Goal: Task Accomplishment & Management: Manage account settings

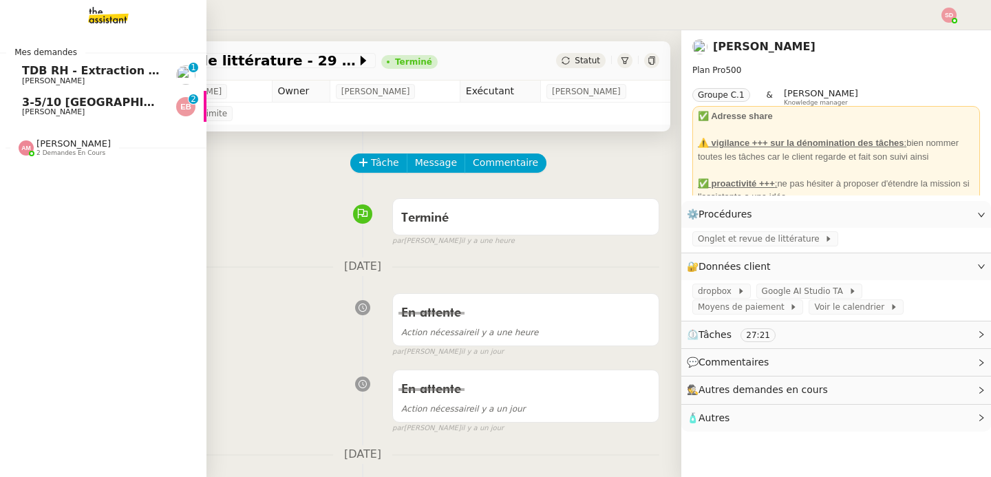
click at [33, 111] on span "[PERSON_NAME]" at bounding box center [53, 111] width 63 height 9
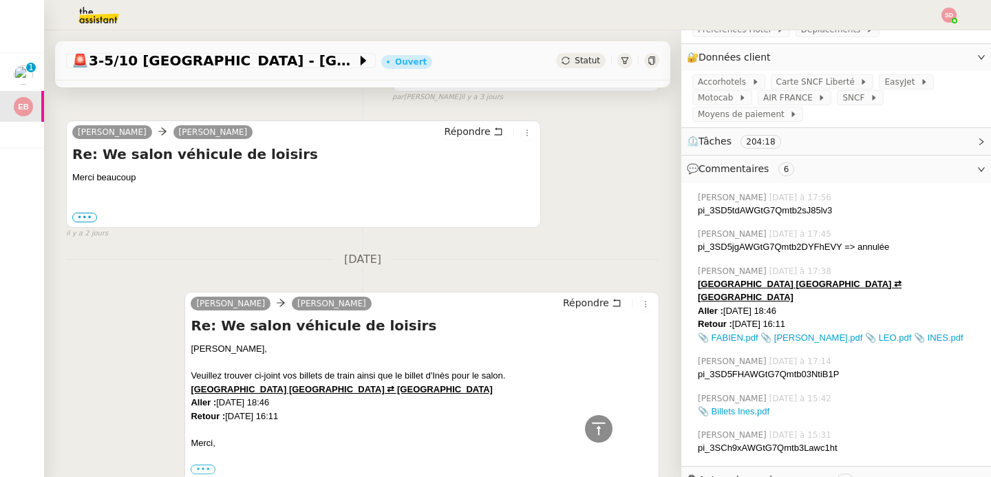
scroll to position [546, 0]
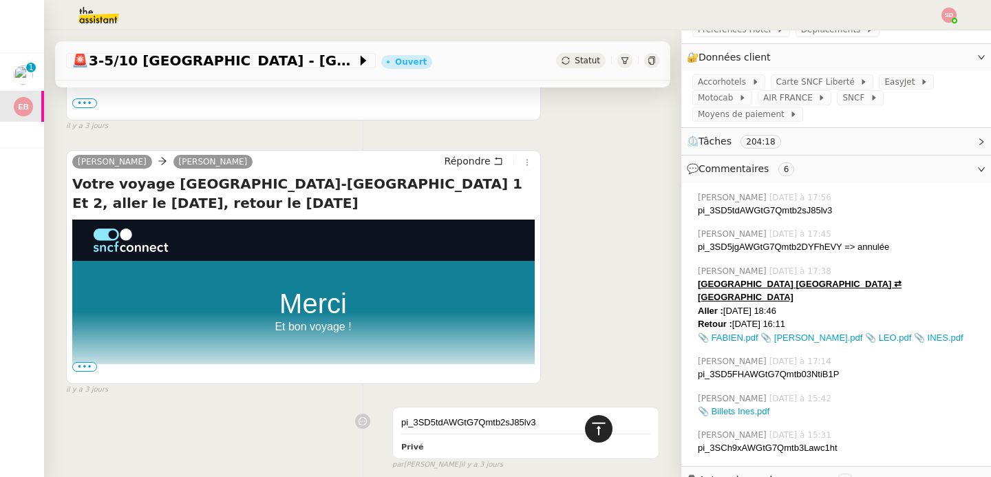
click at [591, 427] on icon at bounding box center [599, 429] width 17 height 17
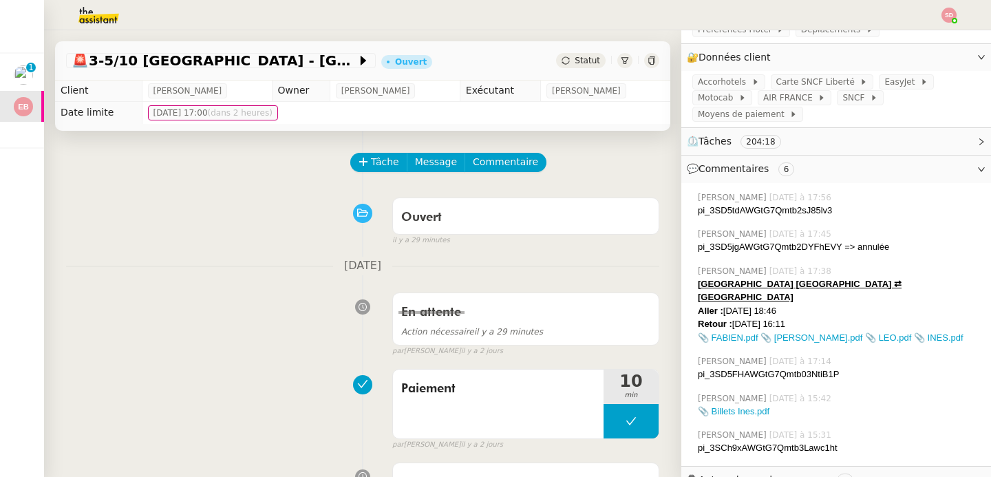
scroll to position [0, 0]
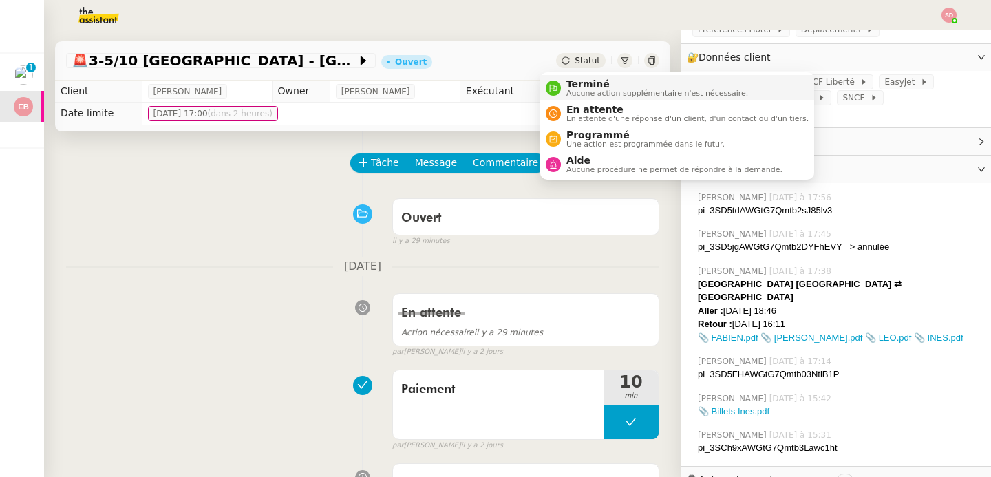
click at [574, 78] on li "Terminé Aucune action supplémentaire n'est nécessaire." at bounding box center [677, 87] width 274 height 25
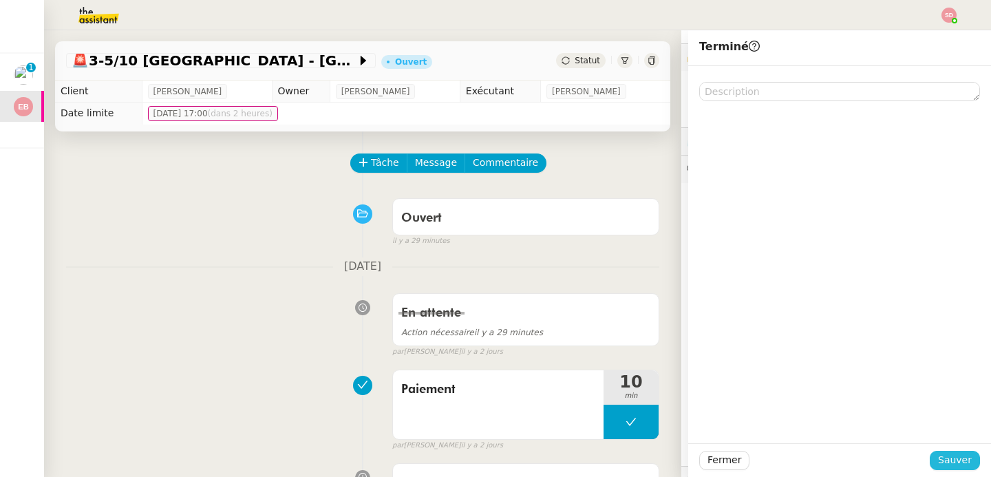
click at [938, 464] on span "Sauver" at bounding box center [955, 460] width 34 height 16
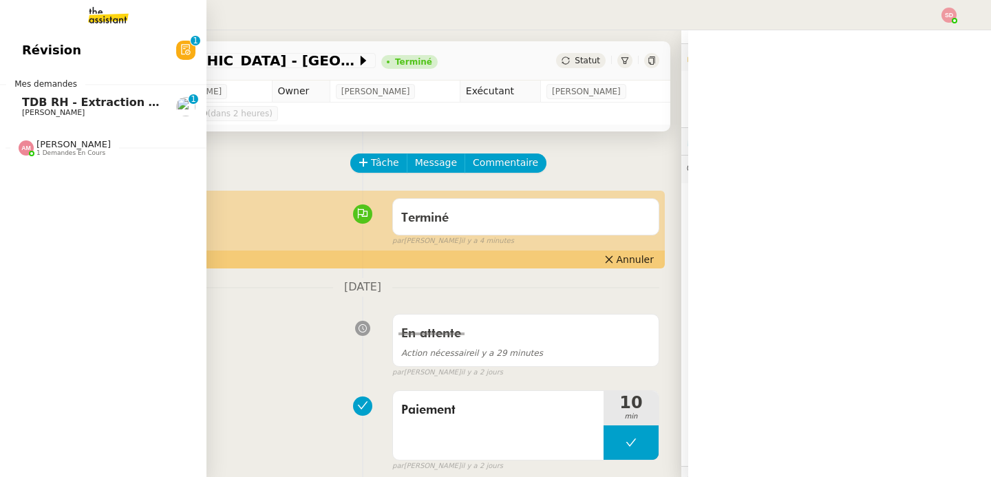
click at [33, 72] on div "Révision 0 1 2 3 4 5 6 7 8 9 Mes demandes TDB RH - Extraction et mise à jour Ab…" at bounding box center [103, 253] width 206 height 447
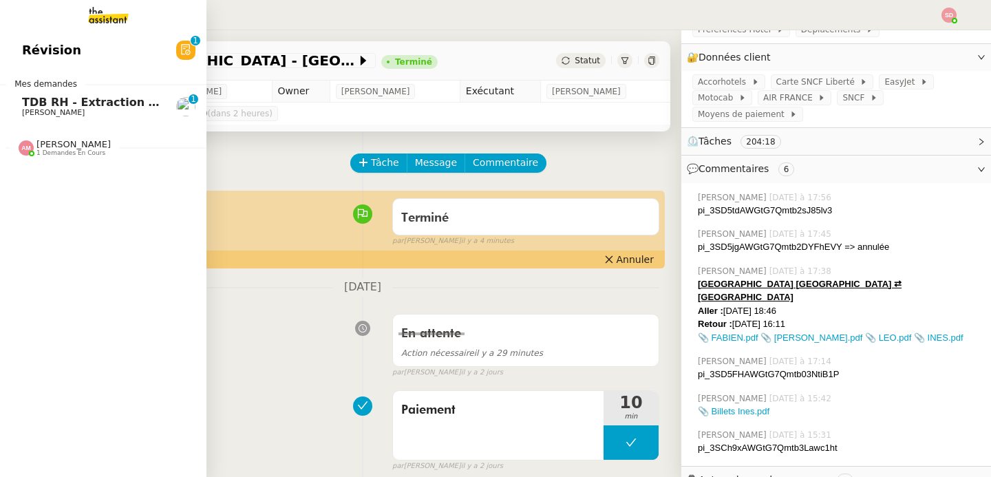
click at [35, 104] on span "TDB RH - Extraction et mise à jour Absences / Turnover - [DATE]" at bounding box center [220, 102] width 396 height 13
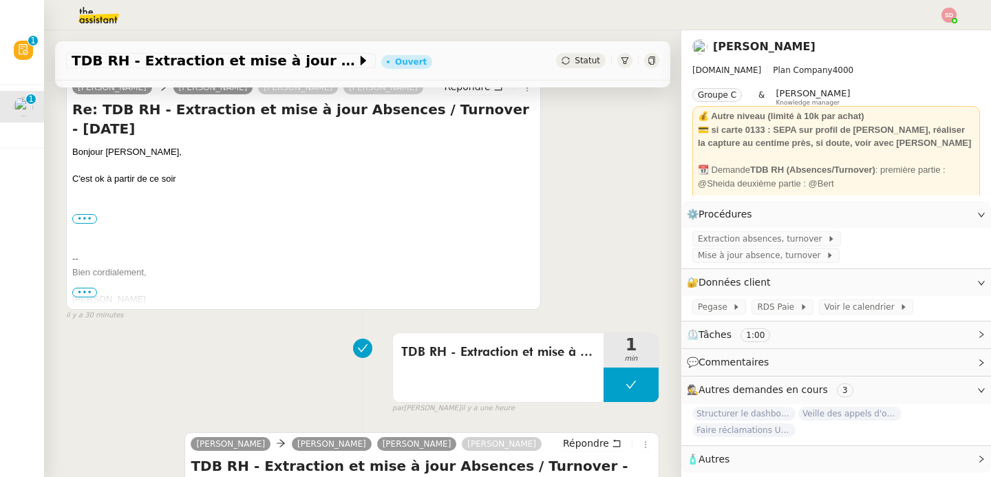
scroll to position [291, 0]
click at [604, 378] on button at bounding box center [631, 384] width 55 height 34
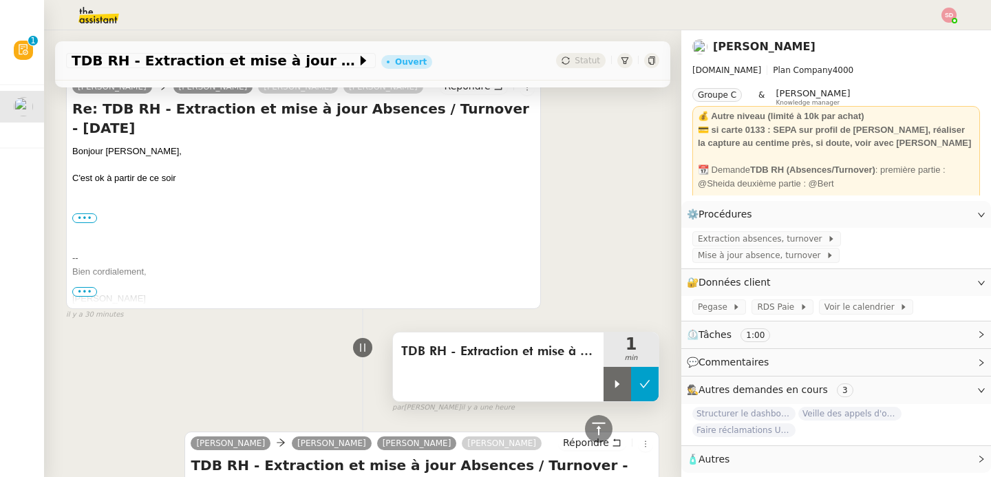
click at [612, 379] on icon at bounding box center [617, 384] width 11 height 11
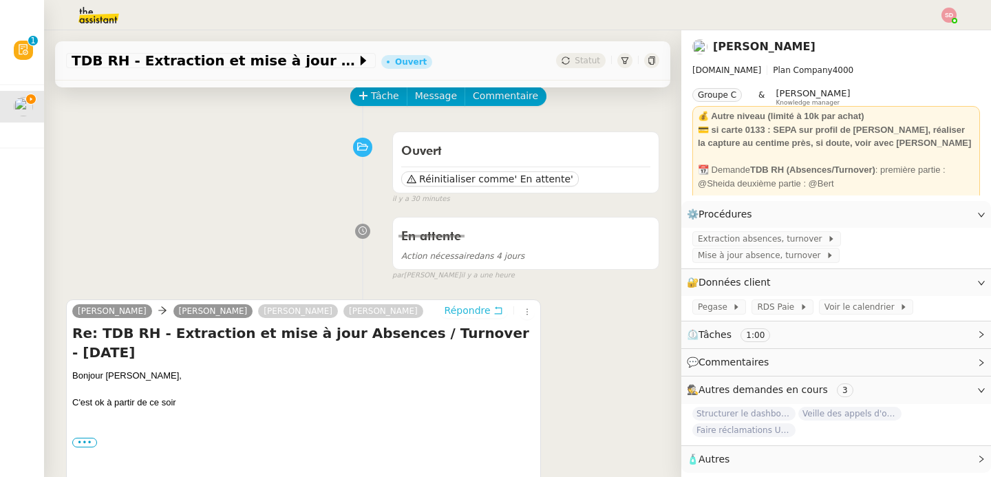
click at [452, 308] on span "Répondre" at bounding box center [468, 311] width 46 height 14
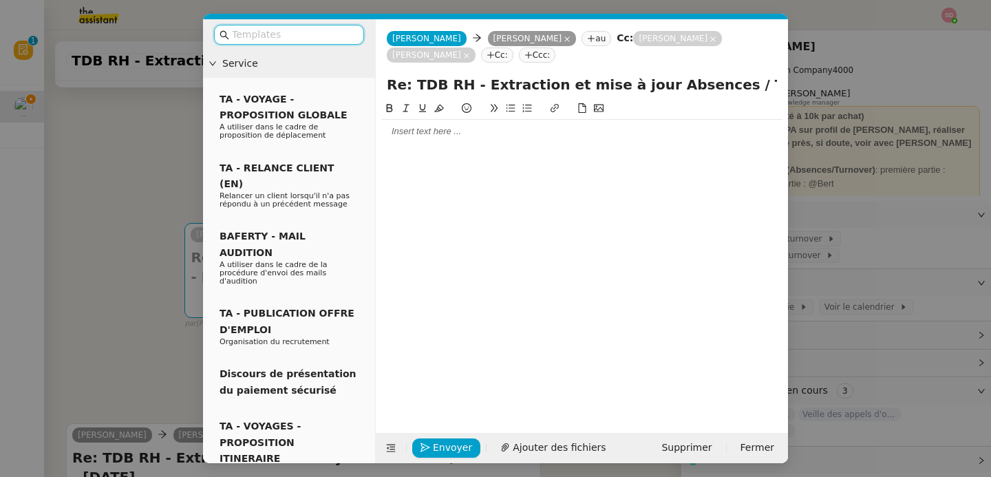
scroll to position [4, 0]
click at [433, 134] on div at bounding box center [581, 131] width 401 height 12
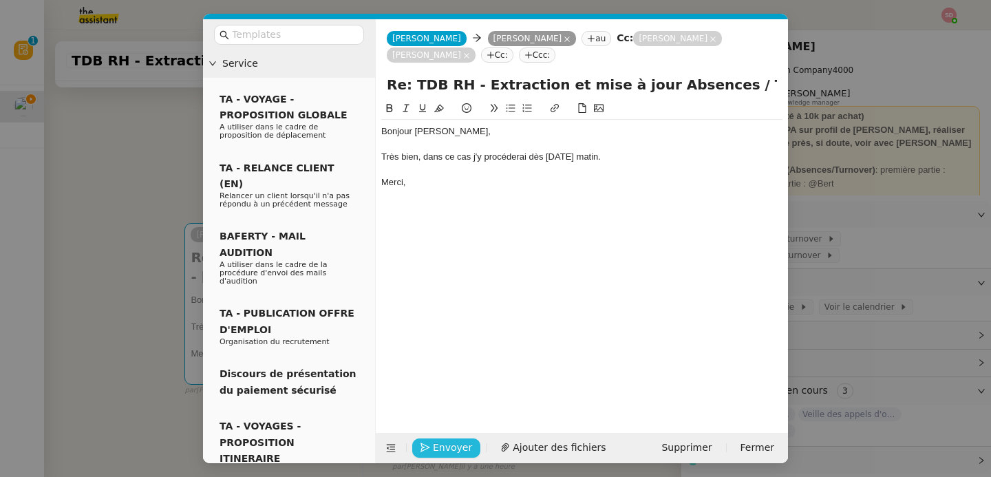
click at [434, 448] on span "Envoyer" at bounding box center [452, 448] width 39 height 16
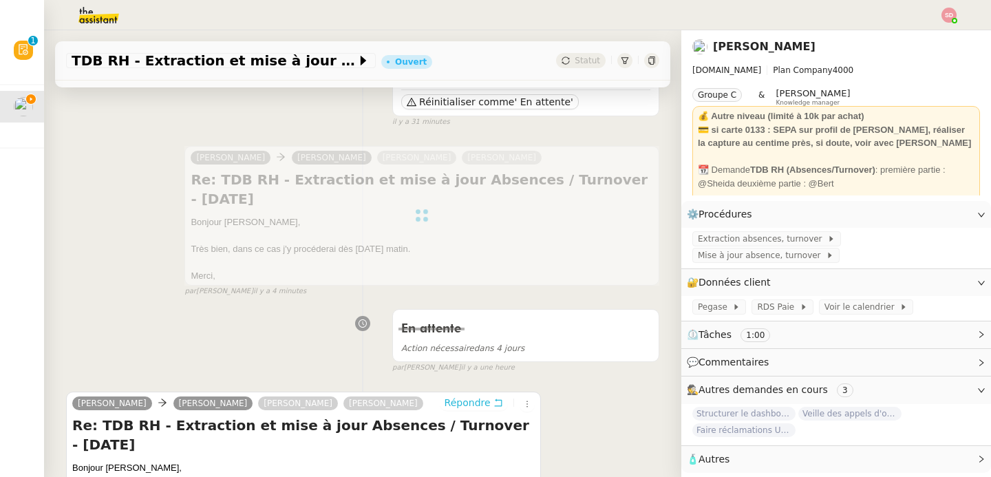
scroll to position [427, 0]
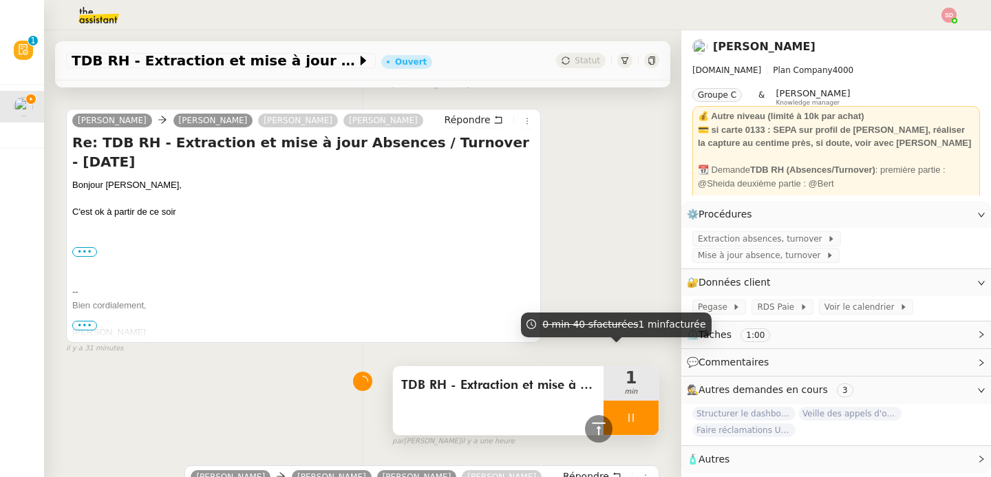
click at [630, 401] on div at bounding box center [631, 418] width 55 height 34
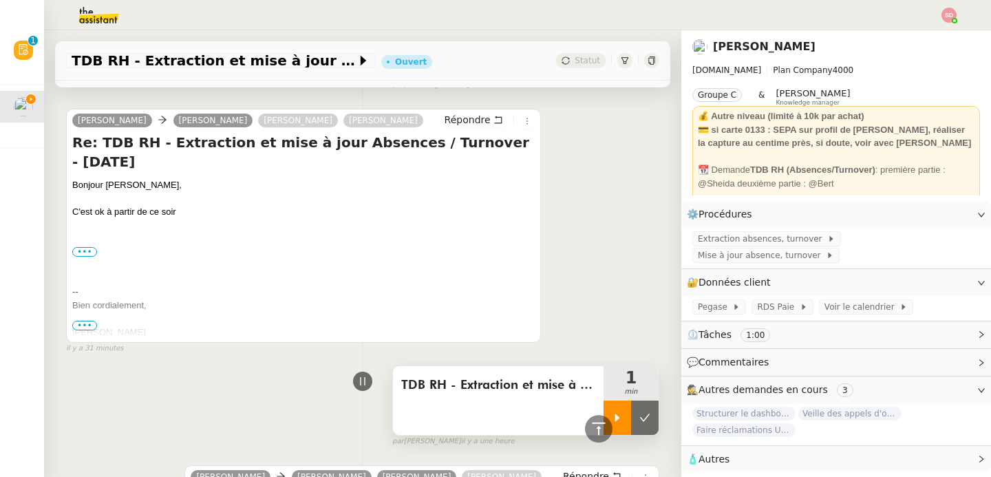
click at [631, 401] on button at bounding box center [645, 418] width 28 height 34
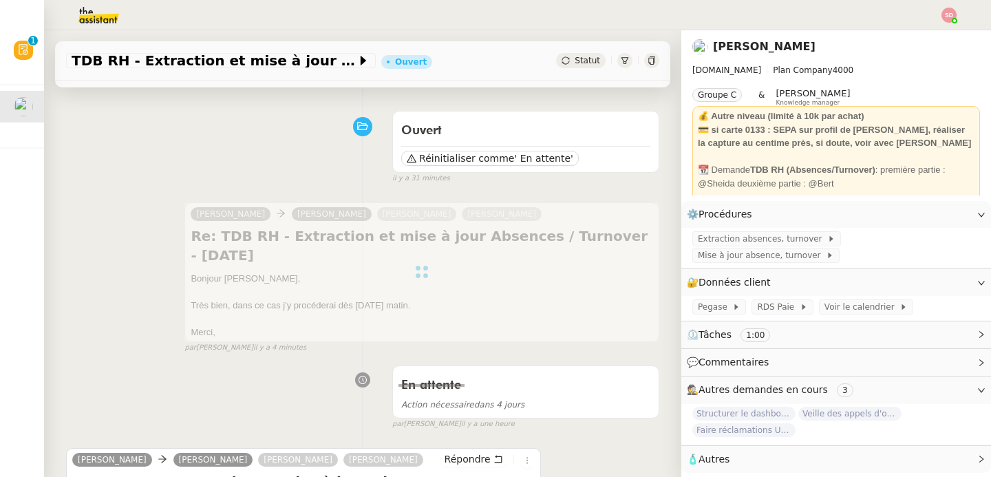
scroll to position [0, 0]
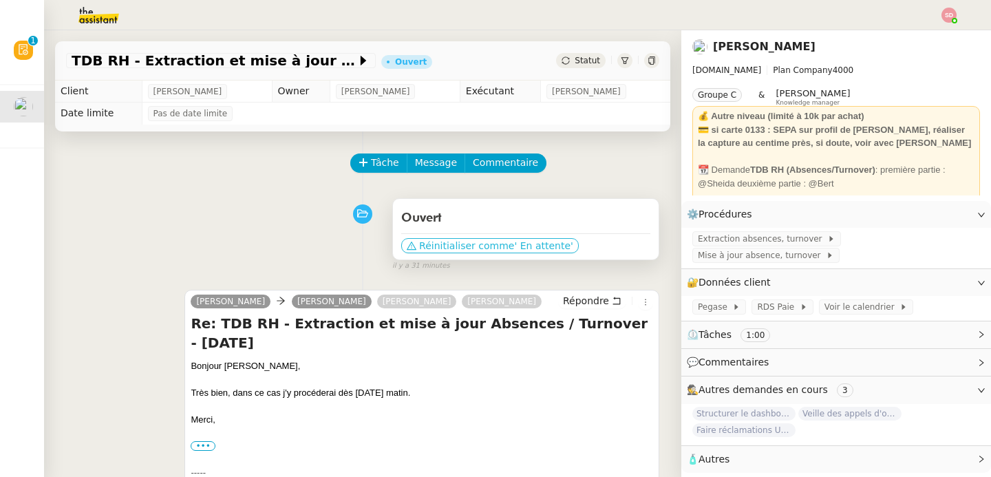
click at [514, 249] on span "' En attente'" at bounding box center [543, 246] width 59 height 14
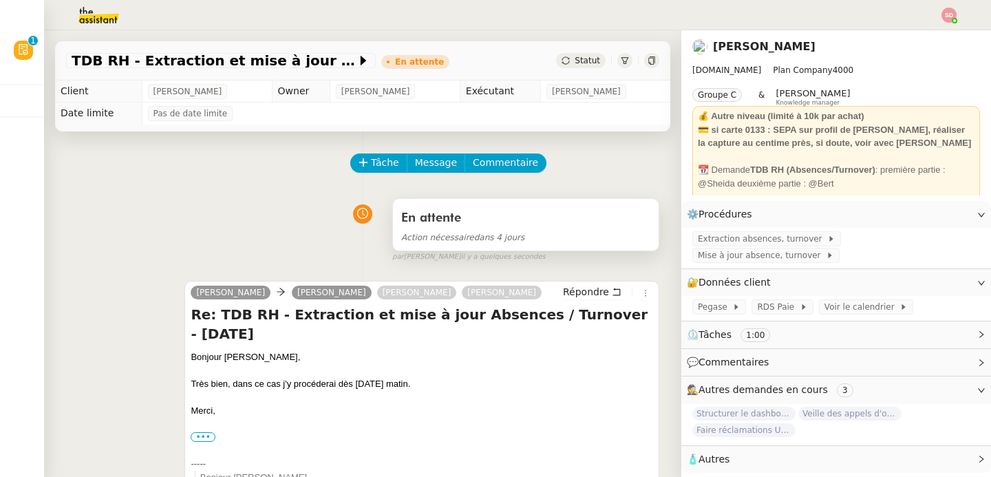
click at [580, 224] on div "En attente" at bounding box center [525, 218] width 249 height 22
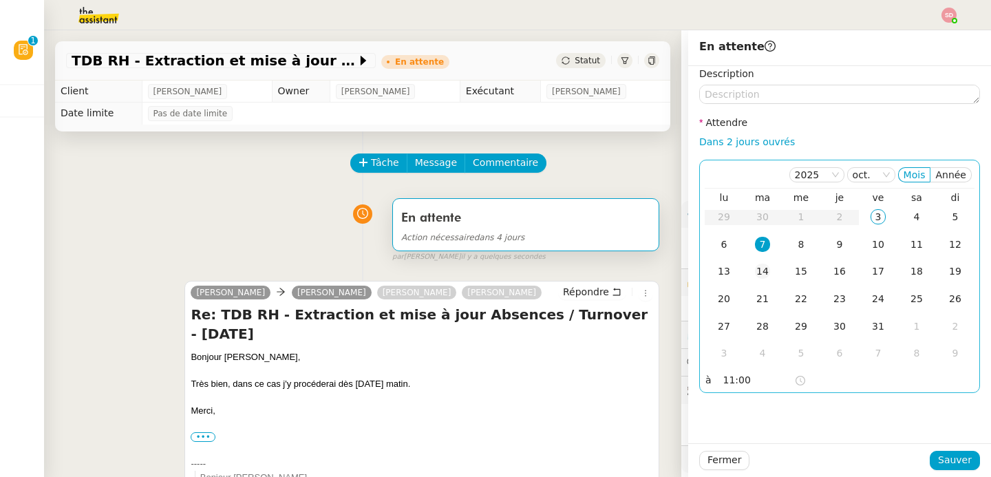
scroll to position [3, 0]
click at [717, 244] on div "6" at bounding box center [724, 244] width 15 height 15
click at [723, 374] on input "11:00" at bounding box center [758, 380] width 71 height 16
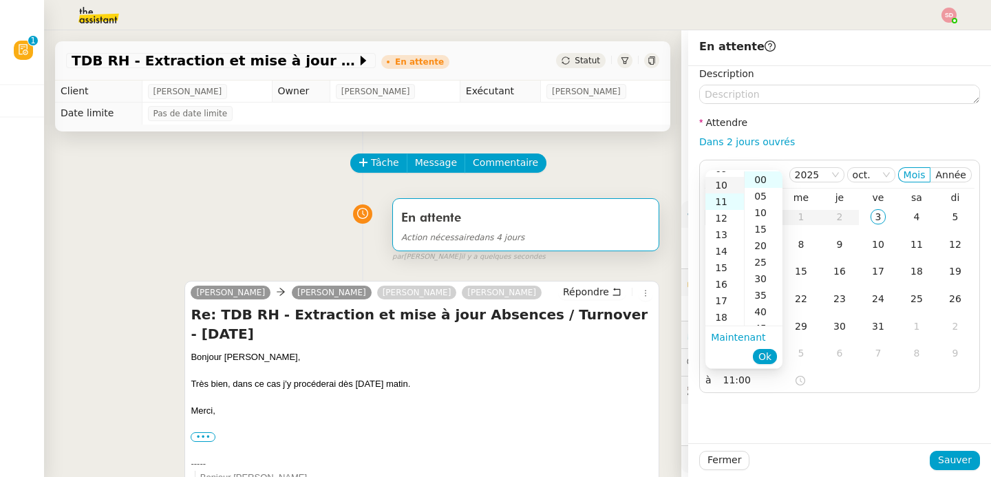
click at [722, 188] on div "10" at bounding box center [725, 185] width 39 height 17
type input "10:00"
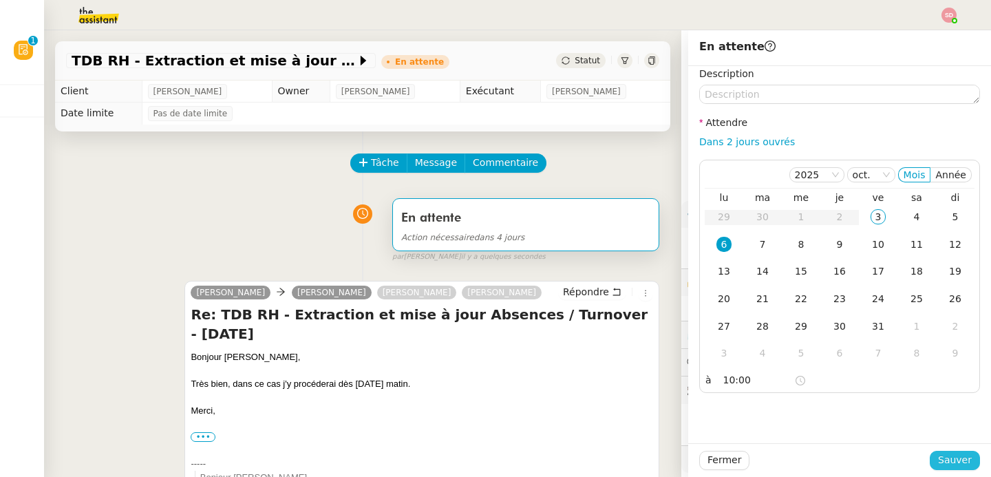
click at [959, 460] on span "Sauver" at bounding box center [955, 460] width 34 height 16
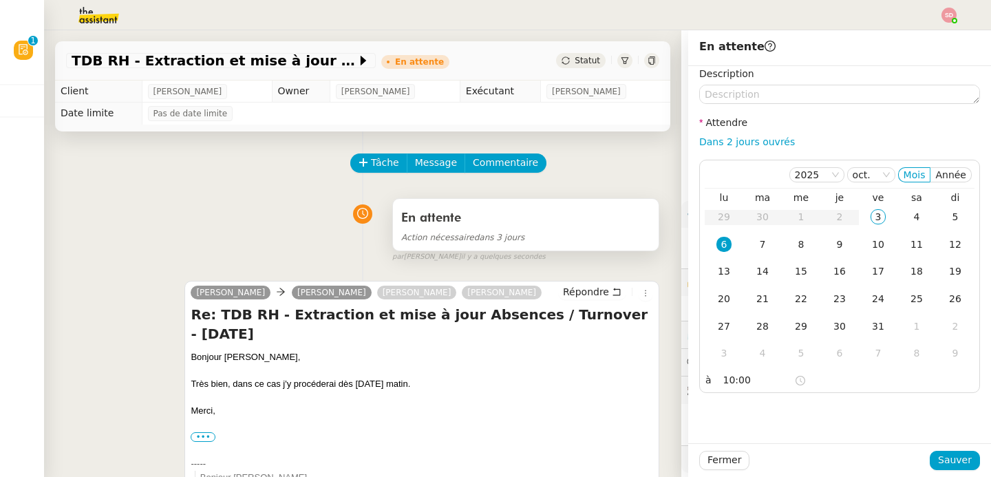
scroll to position [3, 0]
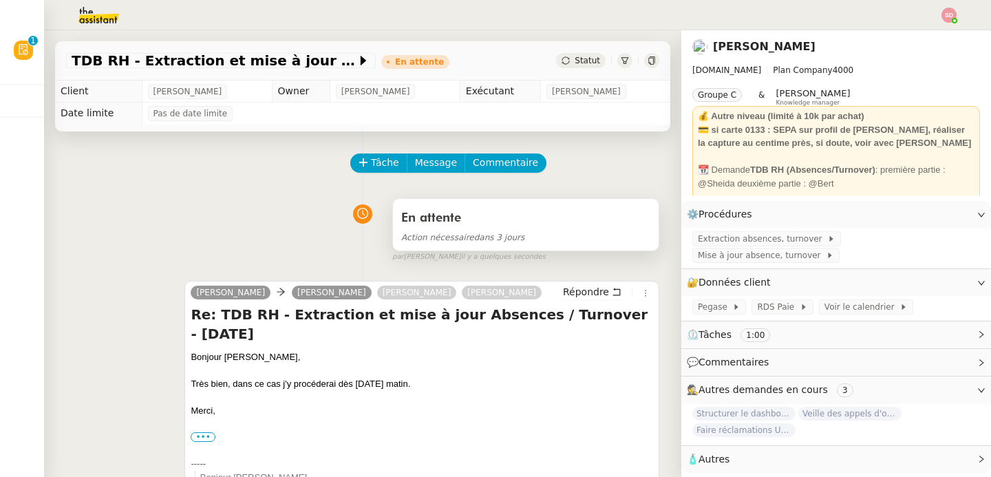
click at [602, 241] on div "Action nécessaire dans 3 jours" at bounding box center [525, 237] width 249 height 16
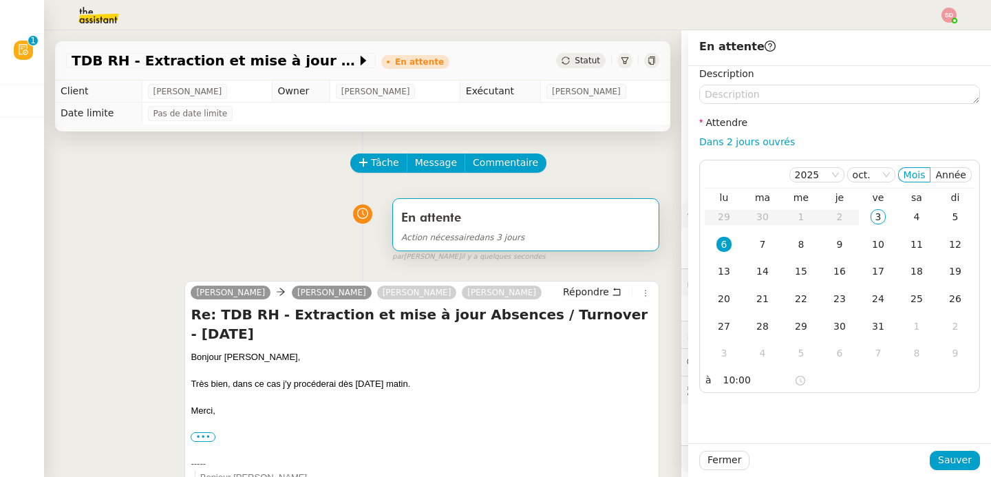
scroll to position [3, 0]
click at [266, 216] on div "En attente Action nécessaire dans 3 jours false par [PERSON_NAME] il y a quelqu…" at bounding box center [362, 227] width 593 height 71
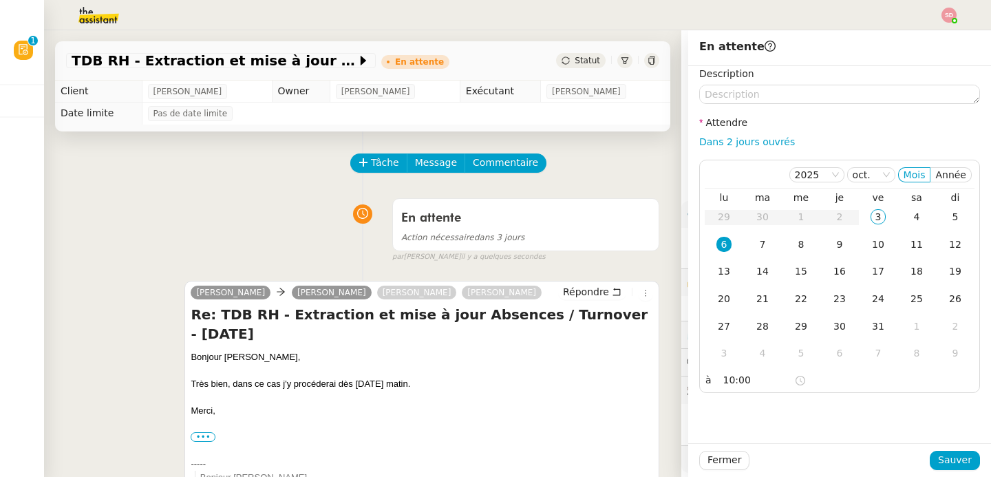
scroll to position [3, 0]
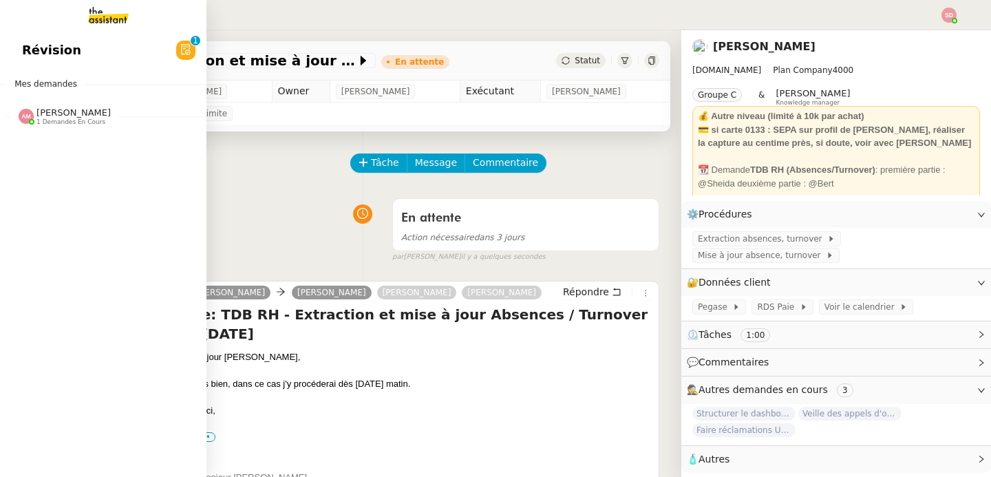
click at [19, 120] on img at bounding box center [26, 116] width 15 height 15
click at [28, 145] on span "Réservation Parking Canal +" at bounding box center [110, 142] width 177 height 13
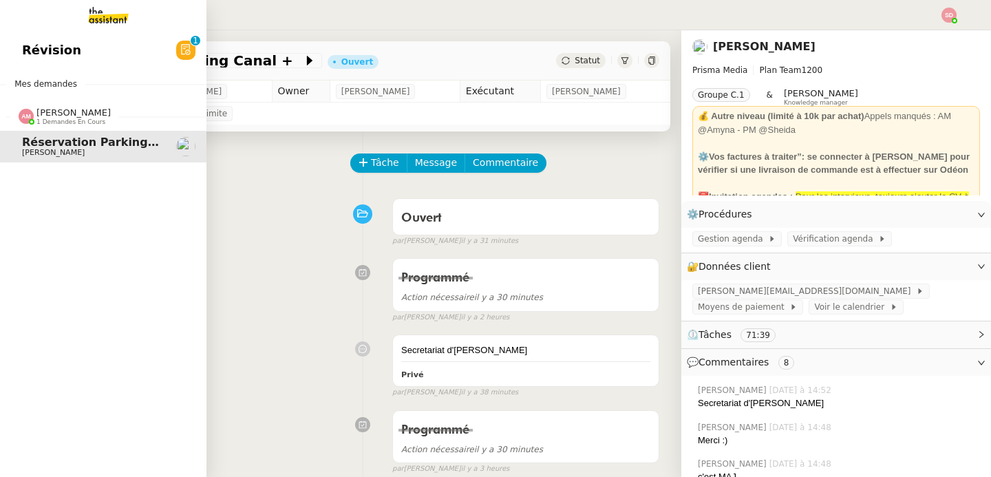
click at [57, 118] on span "1 demandes en cours" at bounding box center [70, 122] width 69 height 8
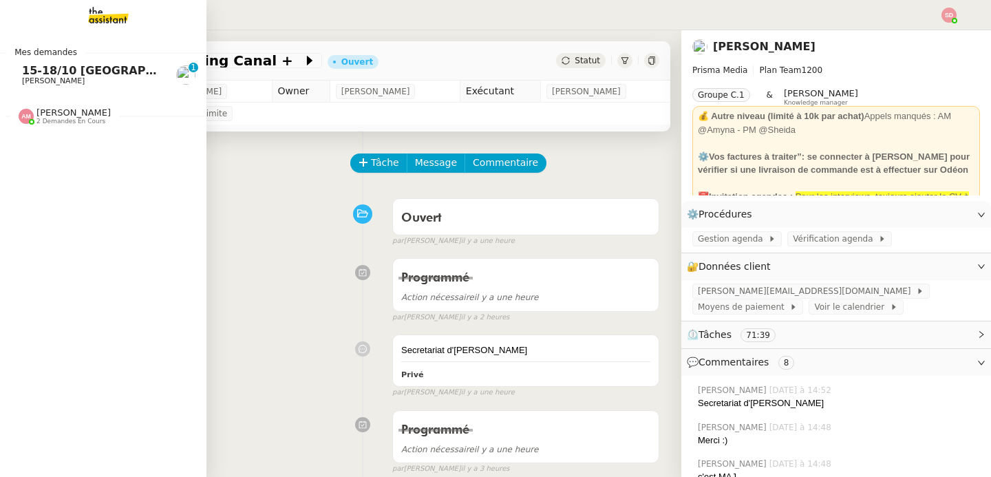
click at [37, 82] on span "[PERSON_NAME]" at bounding box center [53, 80] width 63 height 9
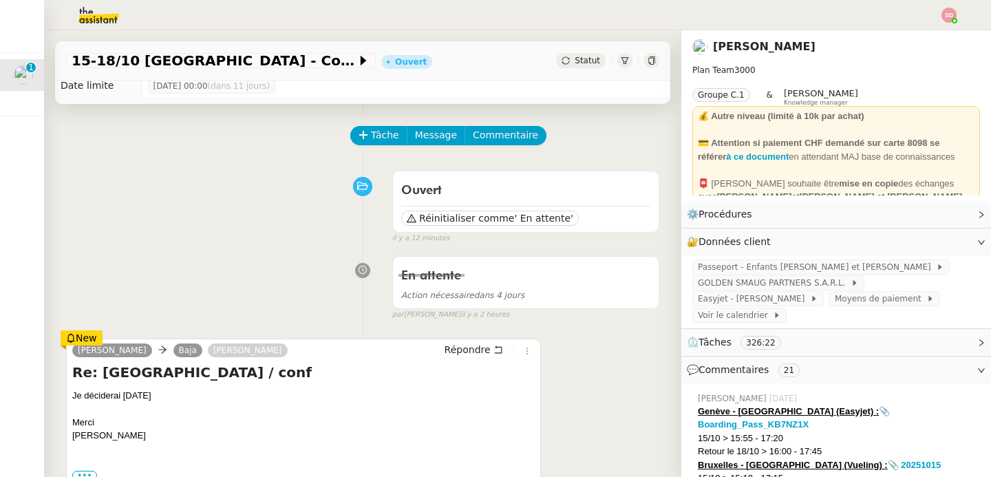
scroll to position [93, 0]
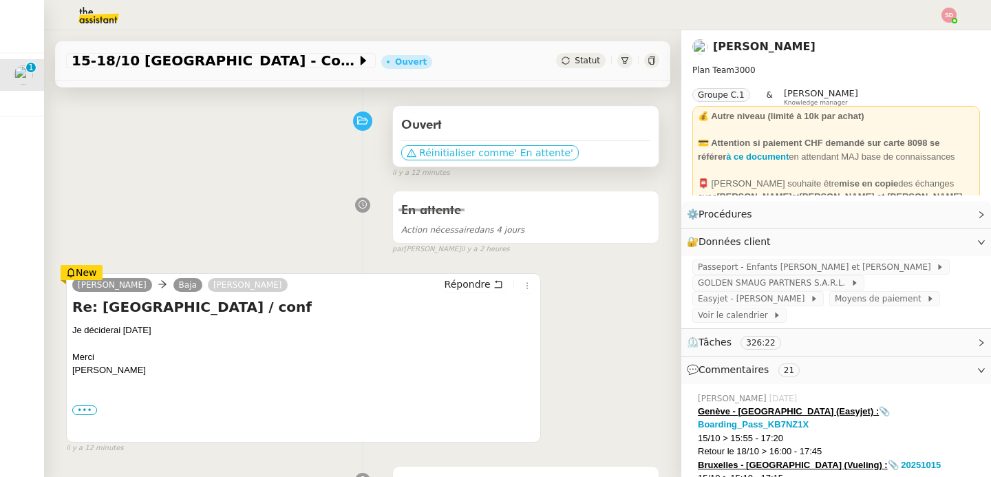
click at [488, 149] on span "Réinitialiser comme" at bounding box center [466, 153] width 95 height 14
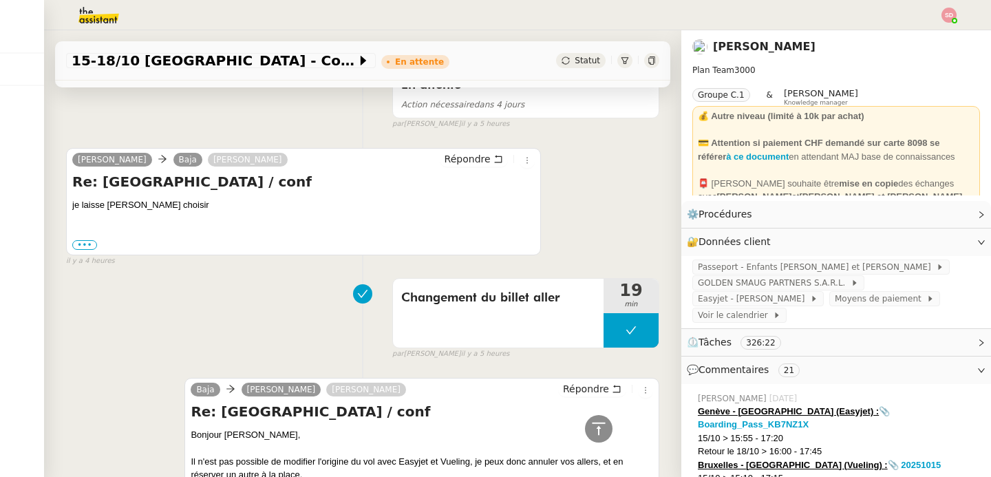
scroll to position [0, 0]
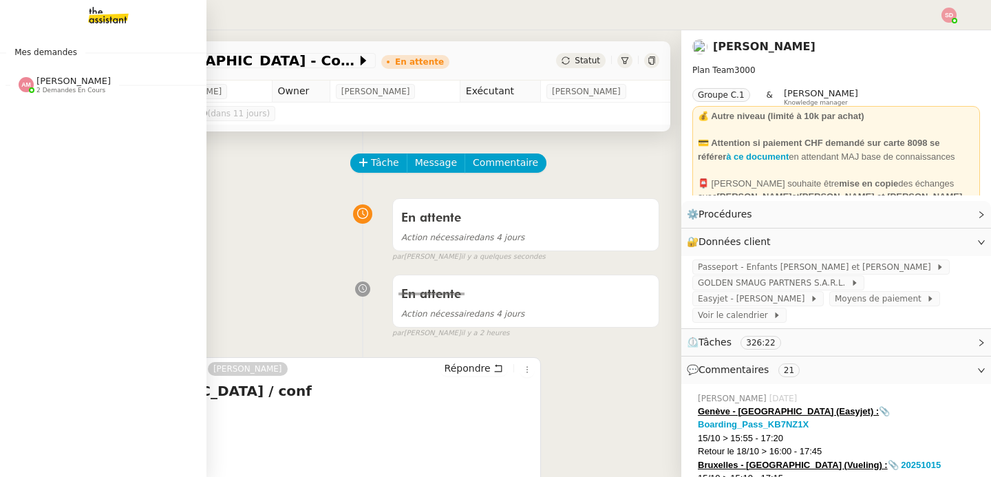
click at [17, 96] on div "[PERSON_NAME] 2 demandes en cours" at bounding box center [103, 79] width 206 height 40
click at [21, 120] on link "Réservation Parking Canal + [PERSON_NAME]" at bounding box center [103, 115] width 206 height 32
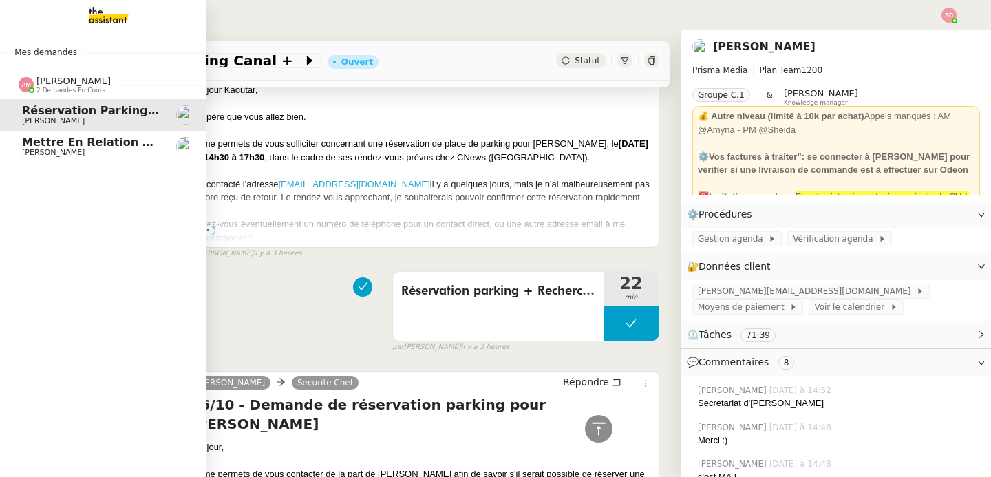
click at [19, 148] on link "Mettre en relation avec [PERSON_NAME] [PERSON_NAME]" at bounding box center [103, 147] width 206 height 32
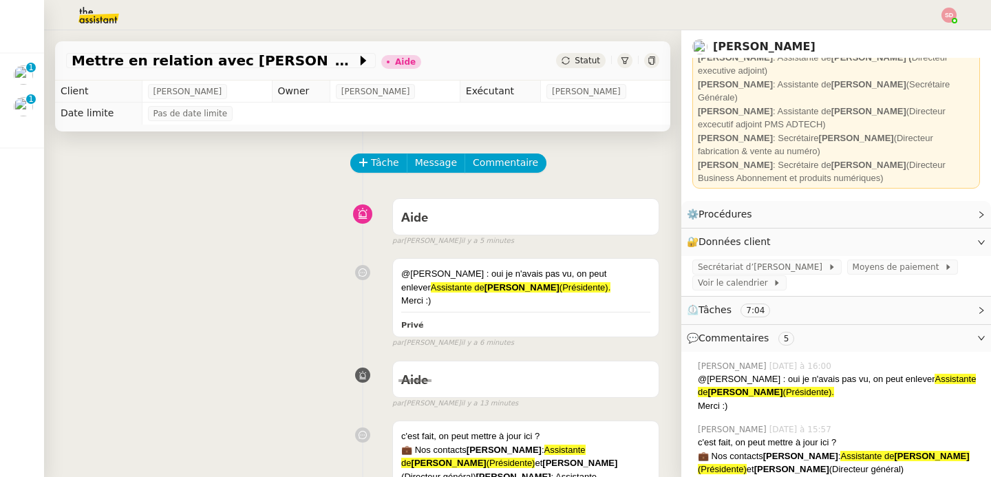
scroll to position [502, 0]
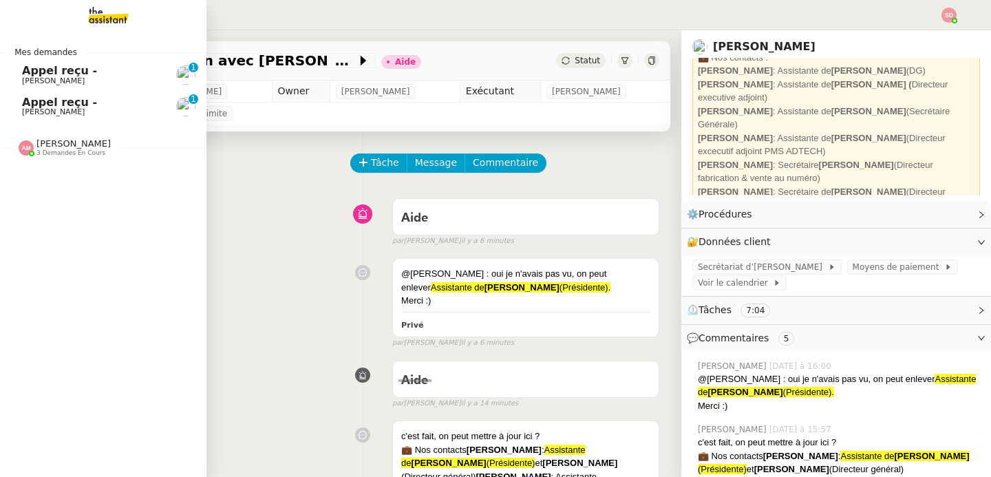
click at [23, 79] on span "[PERSON_NAME]" at bounding box center [53, 80] width 63 height 9
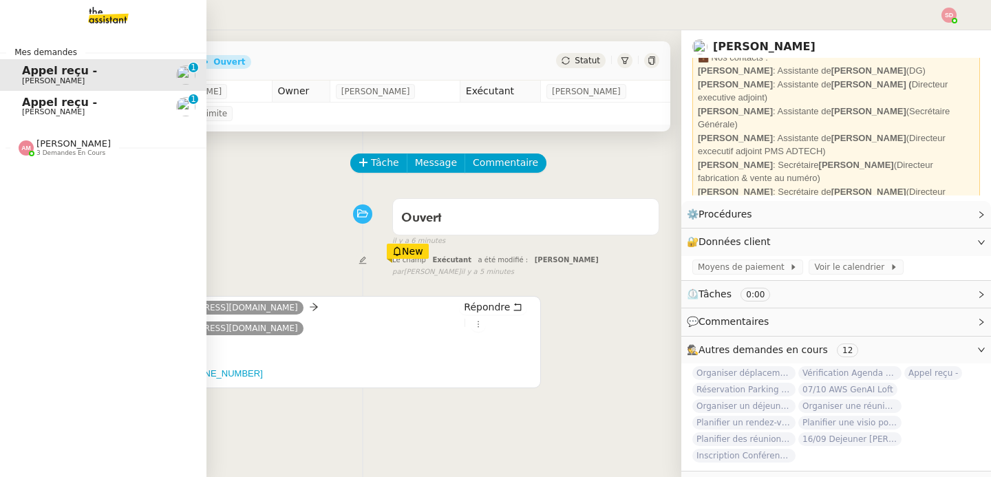
click at [34, 106] on span "Appel reçu -" at bounding box center [59, 102] width 75 height 13
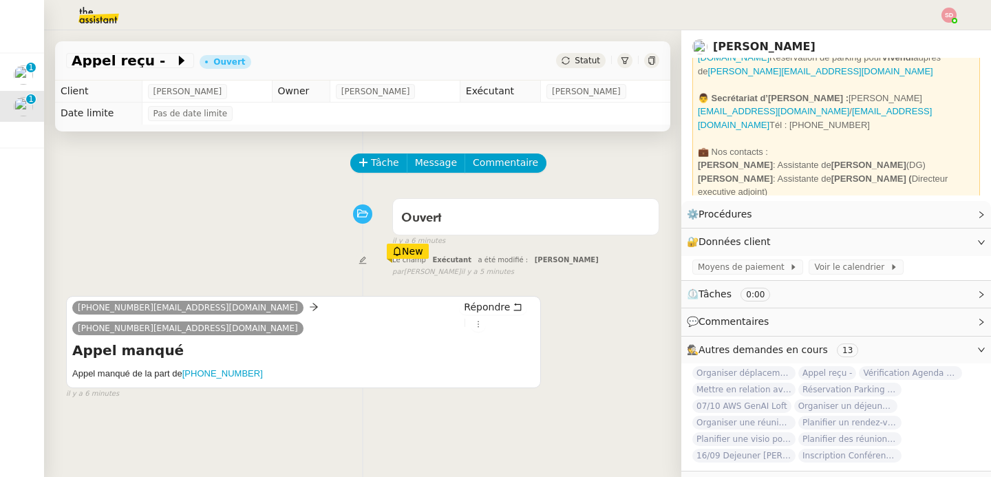
scroll to position [405, 0]
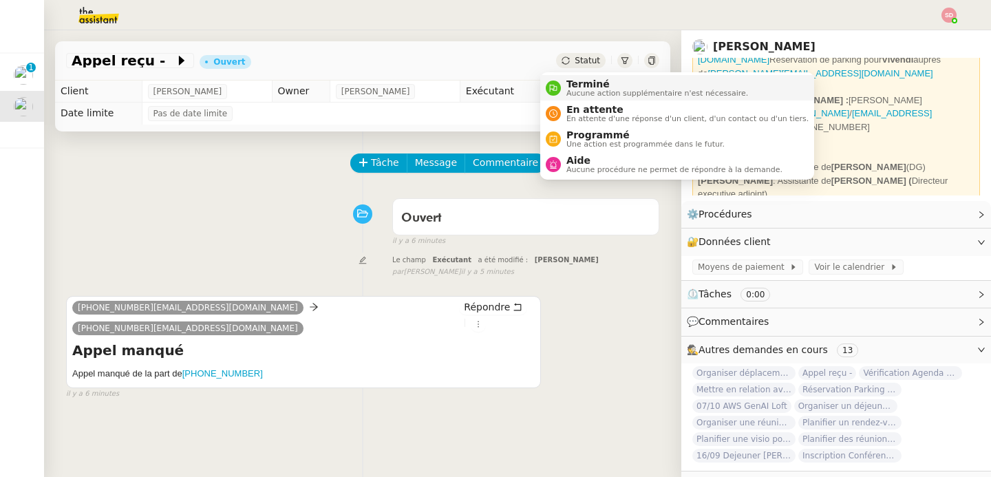
click at [563, 83] on div "Terminé Aucune action supplémentaire n'est nécessaire." at bounding box center [654, 87] width 187 height 19
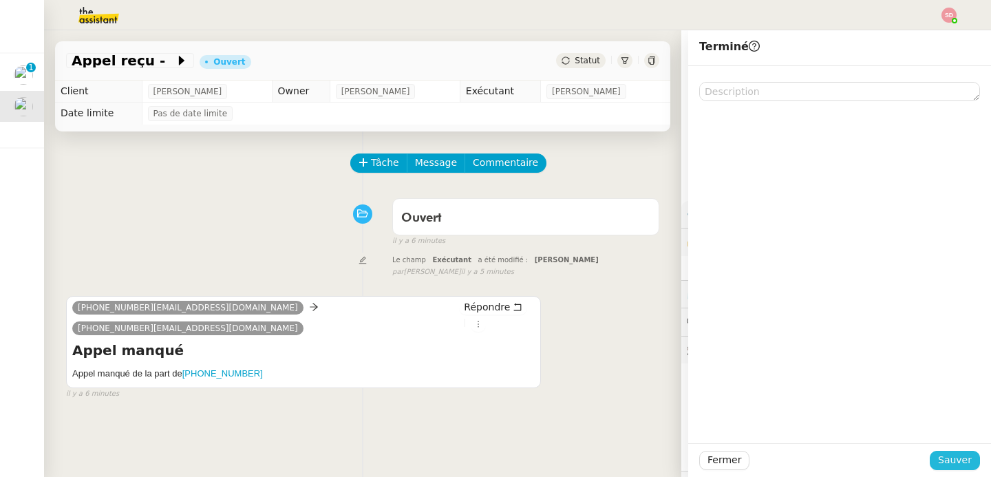
click at [967, 465] on button "Sauver" at bounding box center [955, 460] width 50 height 19
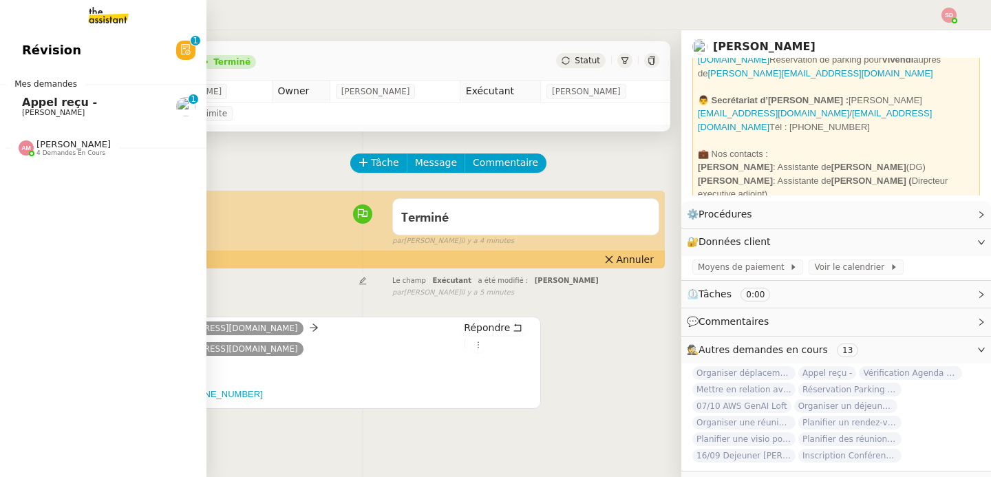
click at [54, 109] on span "[PERSON_NAME]" at bounding box center [53, 112] width 63 height 9
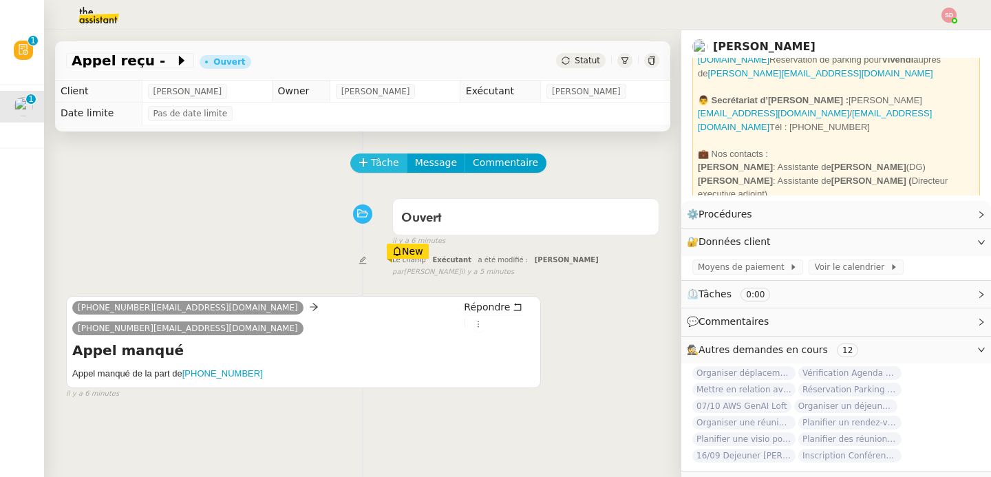
click at [371, 155] on span "Tâche" at bounding box center [385, 163] width 28 height 16
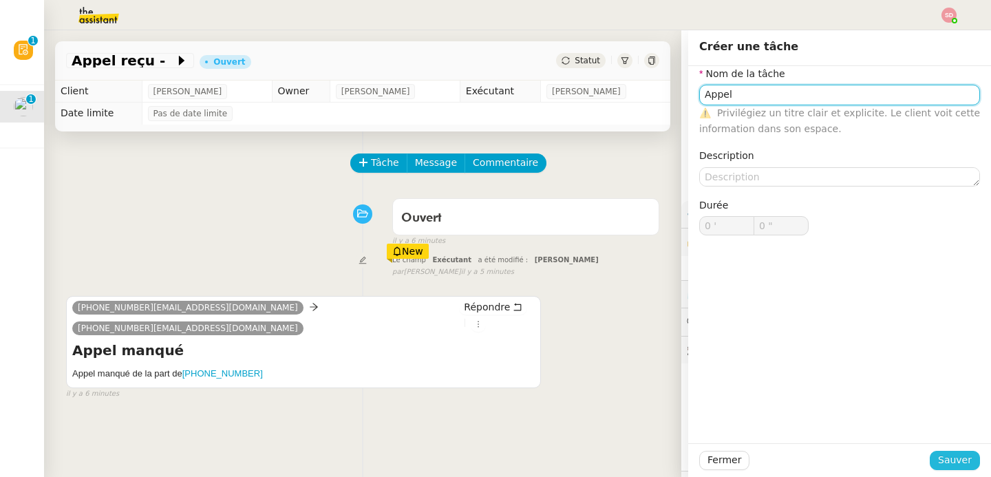
type input "Appel"
click at [955, 460] on span "Sauver" at bounding box center [955, 460] width 34 height 16
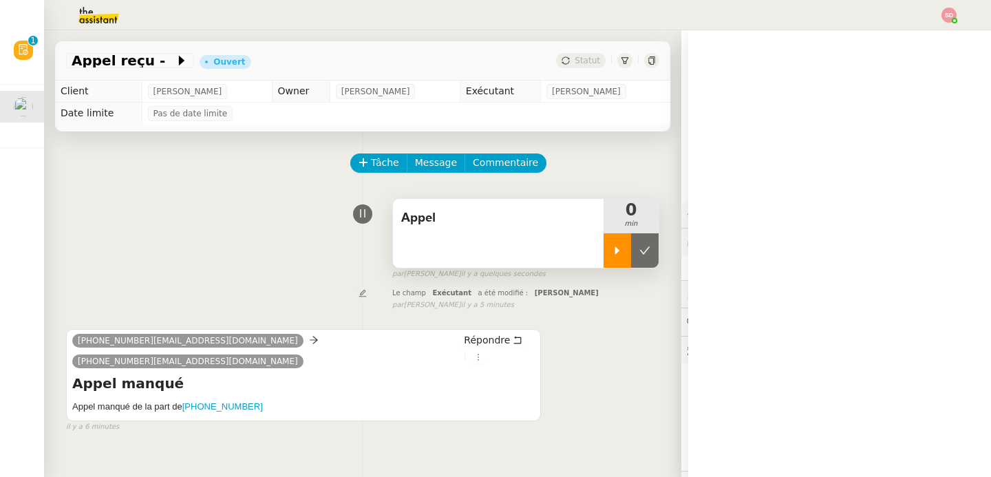
click at [615, 249] on icon at bounding box center [617, 250] width 5 height 8
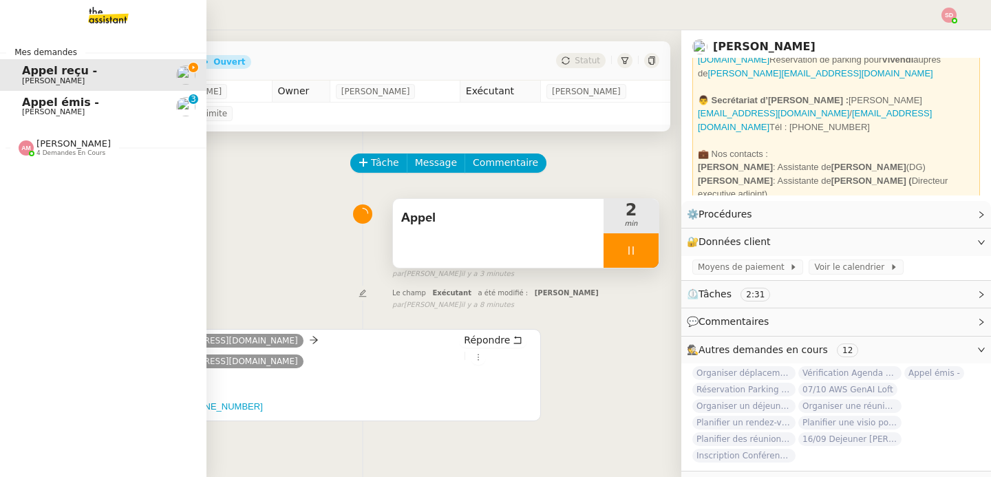
click at [103, 105] on span "Appel émis -" at bounding box center [91, 102] width 139 height 12
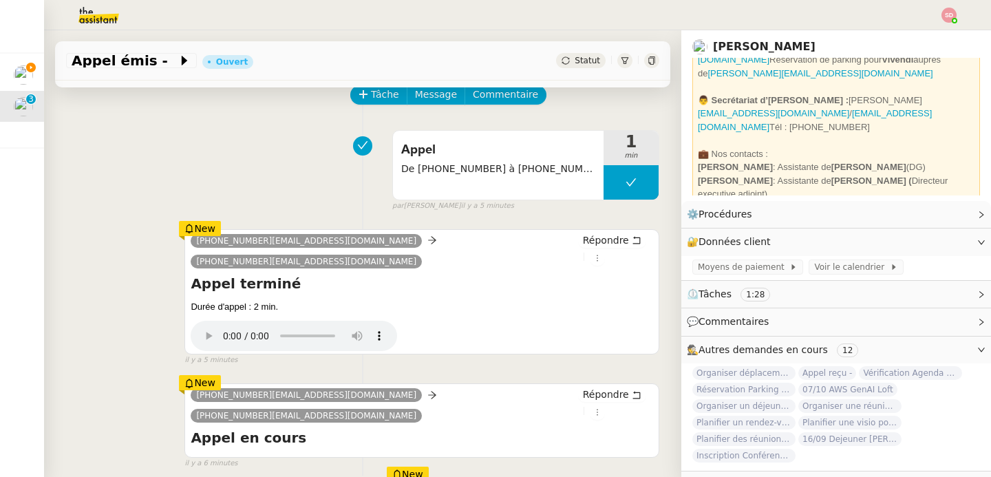
scroll to position [269, 0]
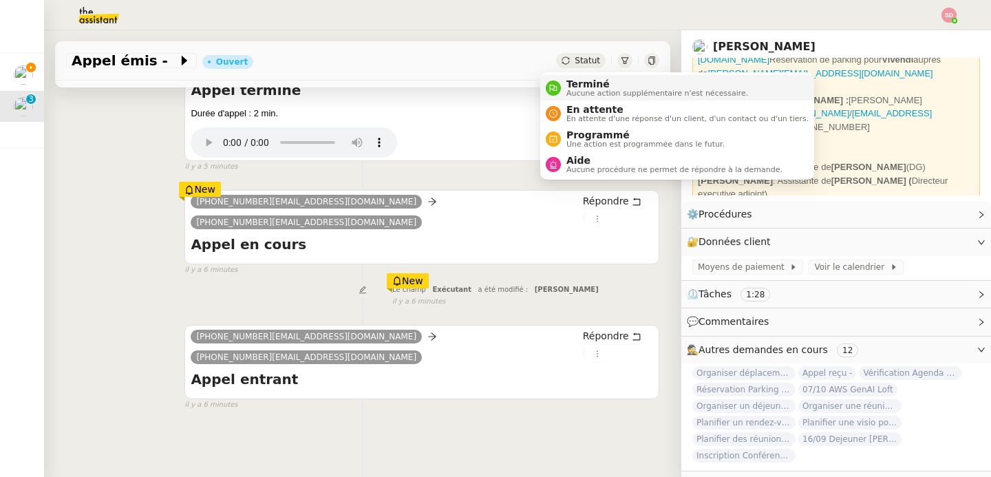
click at [573, 78] on span "Terminé" at bounding box center [657, 83] width 182 height 11
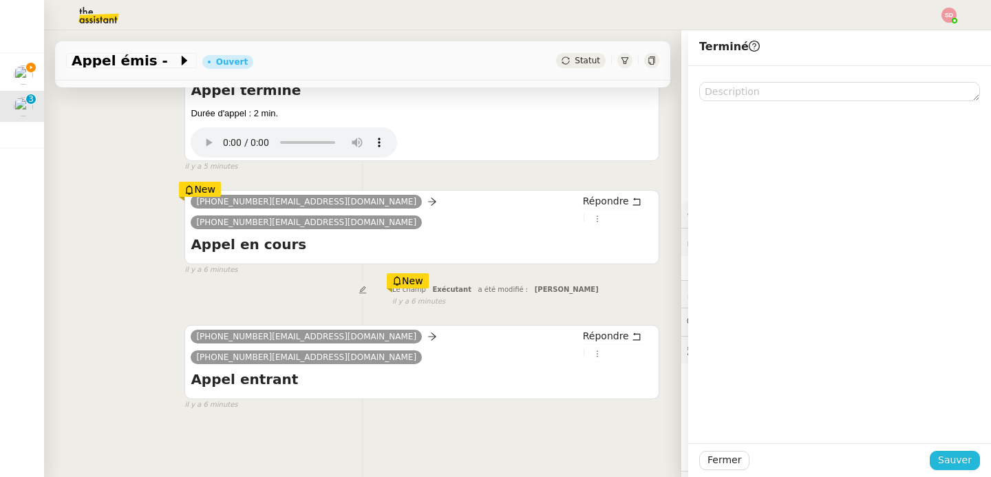
click at [942, 459] on span "Sauver" at bounding box center [955, 460] width 34 height 16
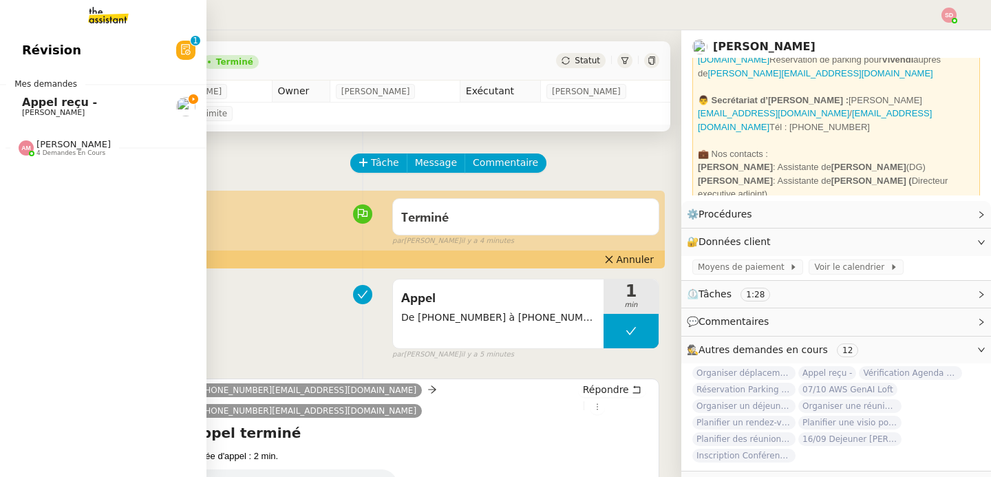
click at [19, 145] on img at bounding box center [26, 147] width 15 height 15
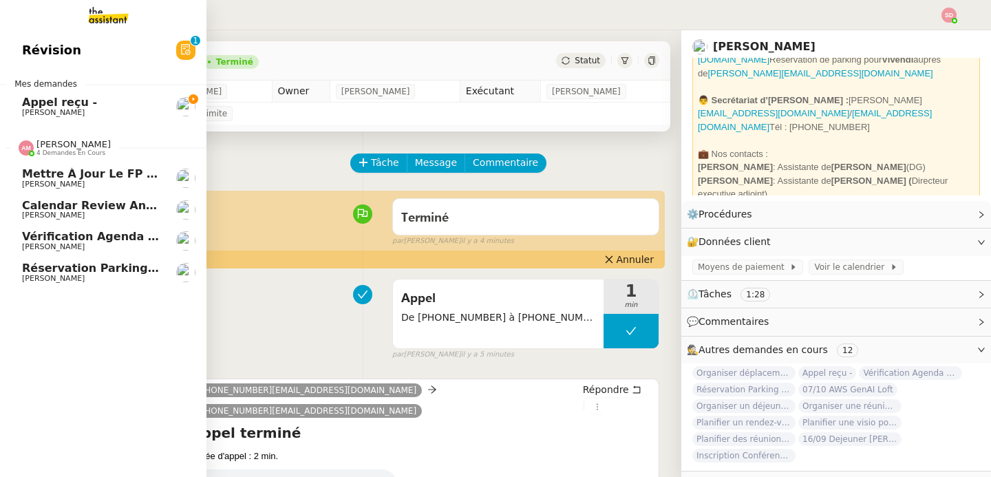
click at [19, 145] on img at bounding box center [26, 147] width 15 height 15
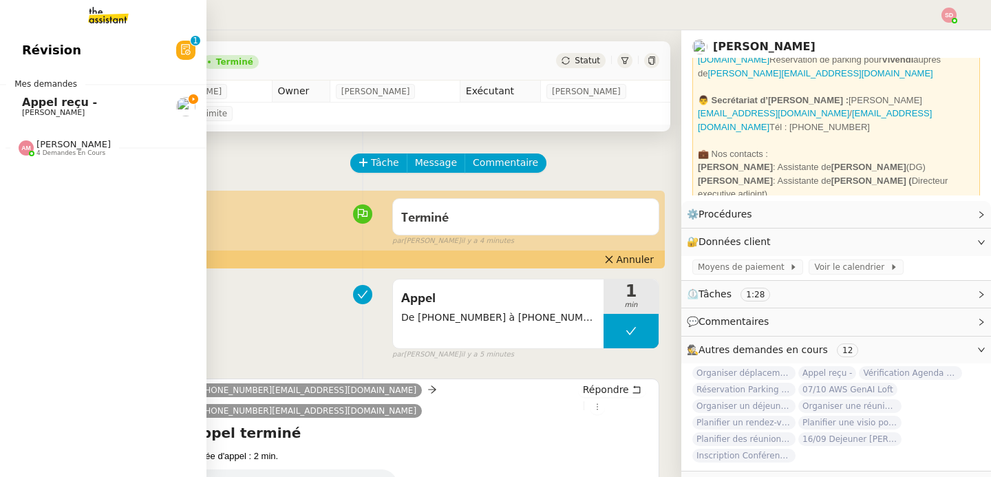
click at [19, 145] on img at bounding box center [26, 147] width 15 height 15
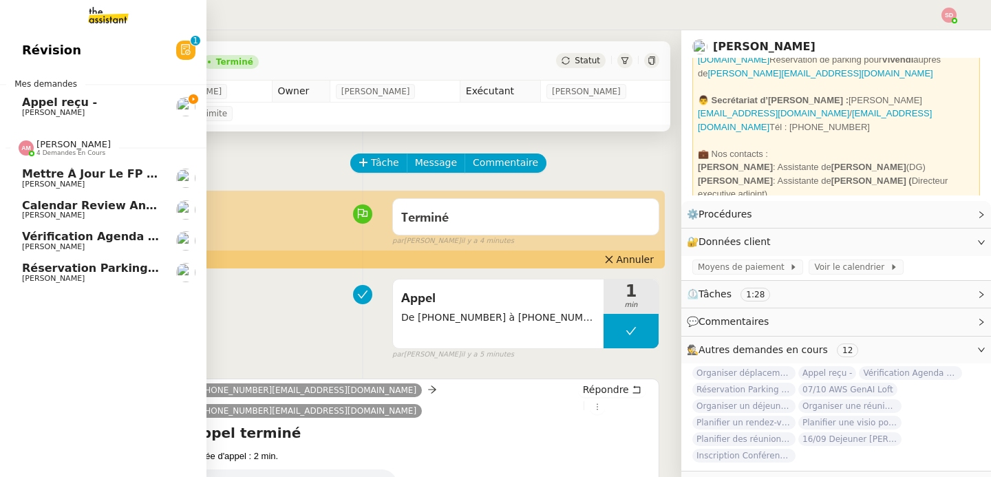
click at [55, 171] on span "Mettre à jour le FP pour [DATE]" at bounding box center [121, 173] width 199 height 13
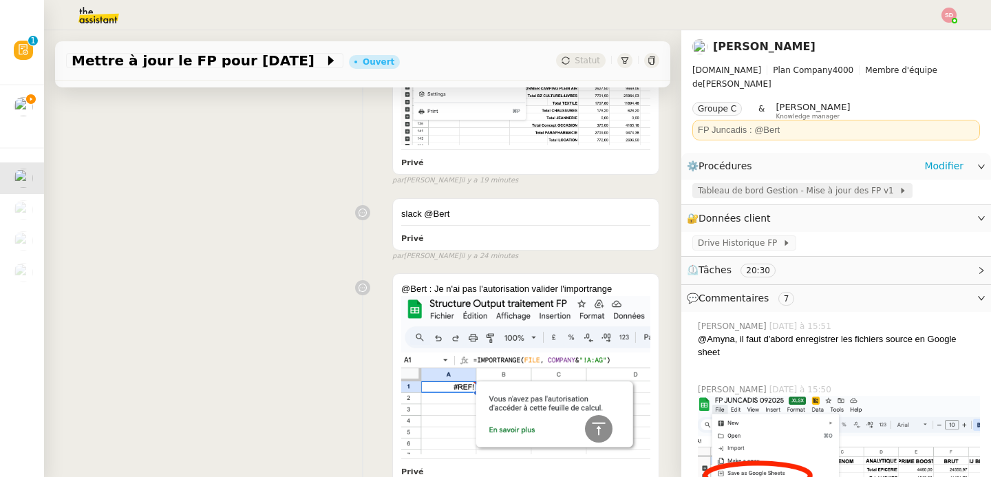
click at [803, 184] on span "Tableau de bord Gestion - Mise à jour des FP v1" at bounding box center [798, 191] width 201 height 14
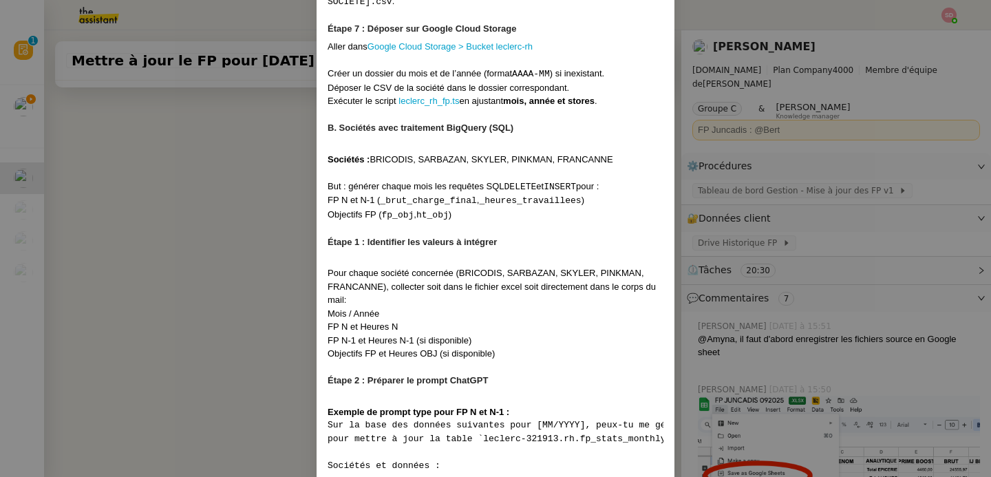
scroll to position [1956, 0]
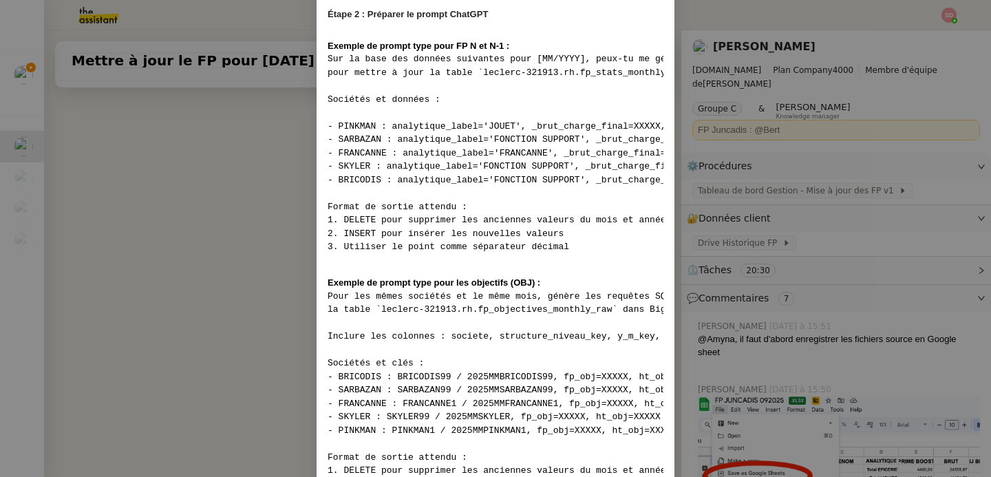
click at [145, 239] on nz-modal-container "Contexte Chaque mois, les RH envoient les FP (frais de personnel) des différent…" at bounding box center [495, 238] width 991 height 477
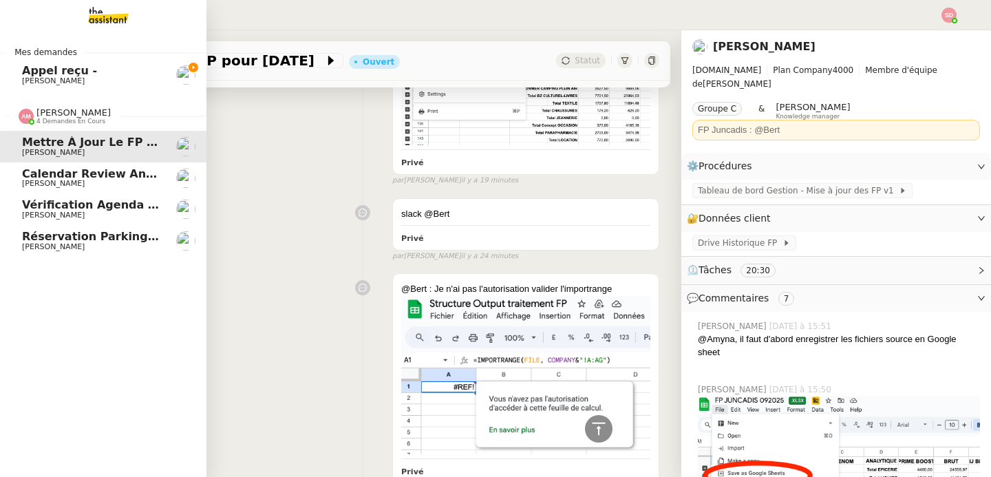
click at [56, 128] on div "[PERSON_NAME] 4 demandes en cours" at bounding box center [103, 111] width 206 height 40
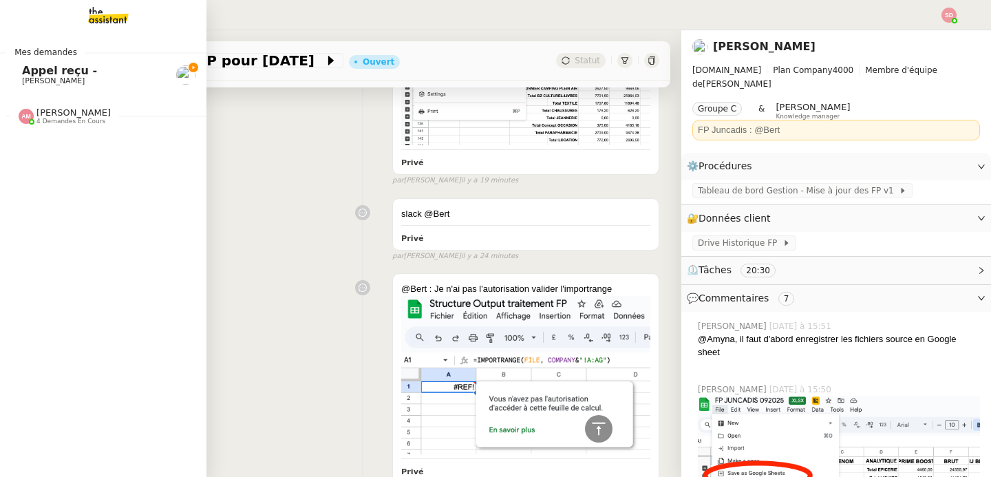
click at [105, 76] on span "Appel reçu -" at bounding box center [91, 71] width 139 height 12
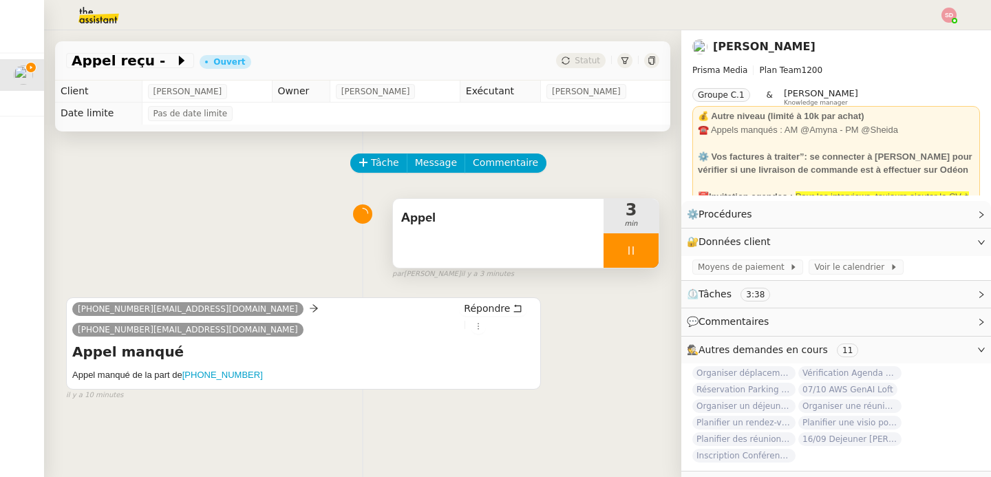
click at [620, 240] on div at bounding box center [631, 250] width 55 height 34
click at [631, 240] on button at bounding box center [645, 250] width 28 height 34
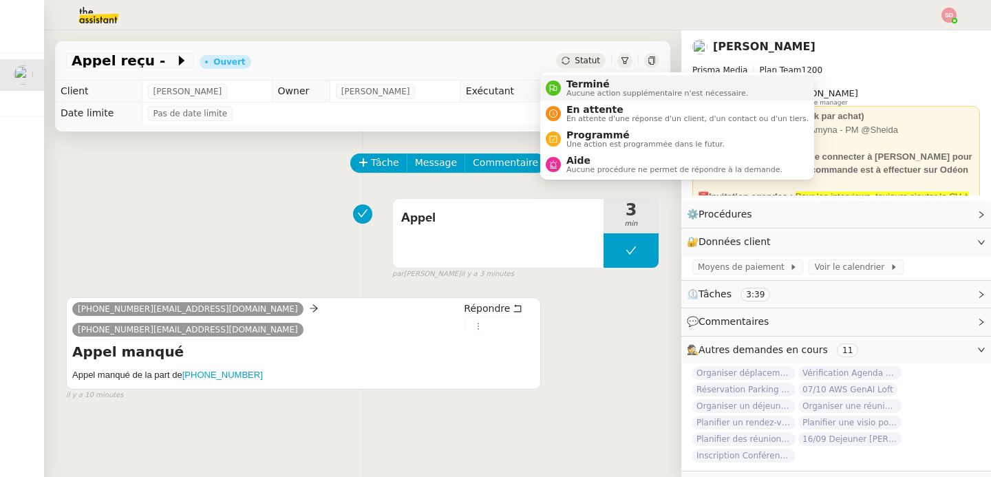
click at [568, 92] on span "Aucune action supplémentaire n'est nécessaire." at bounding box center [657, 93] width 182 height 8
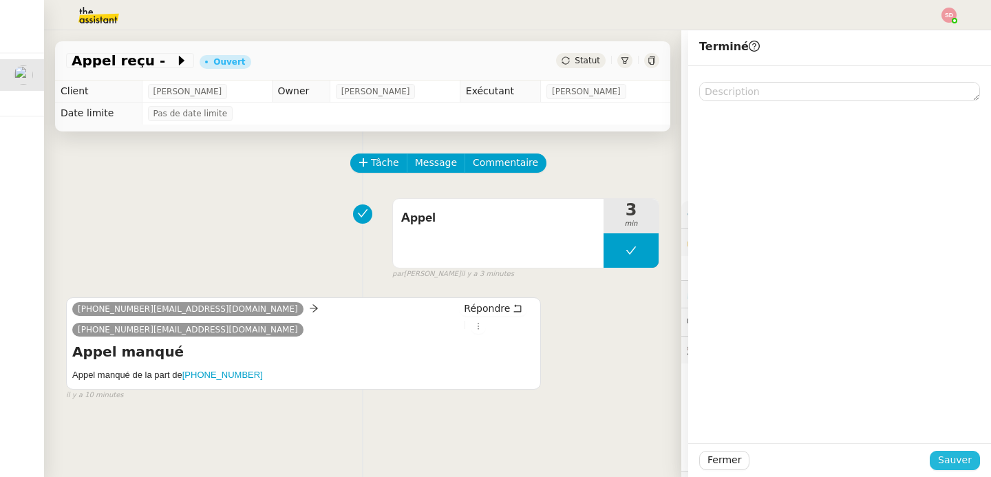
click at [945, 460] on span "Sauver" at bounding box center [955, 460] width 34 height 16
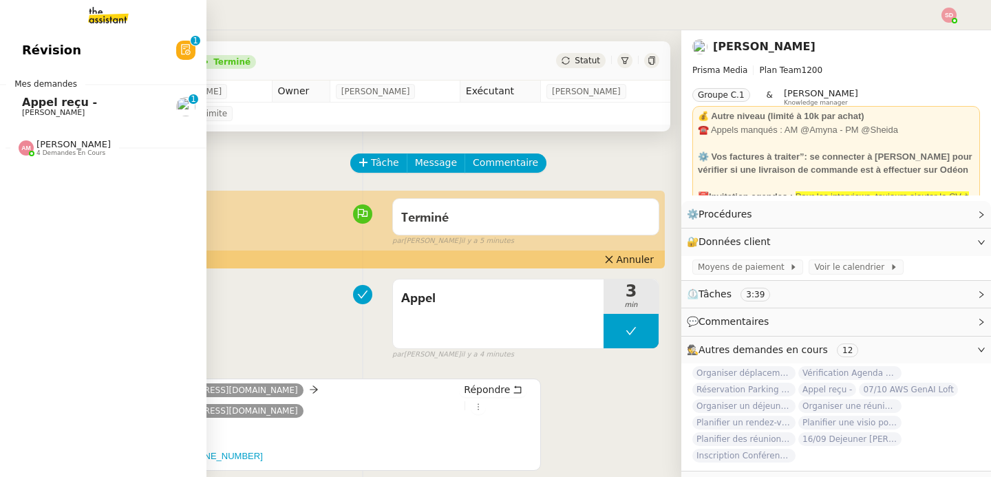
click at [25, 107] on span "Appel reçu -" at bounding box center [59, 102] width 75 height 13
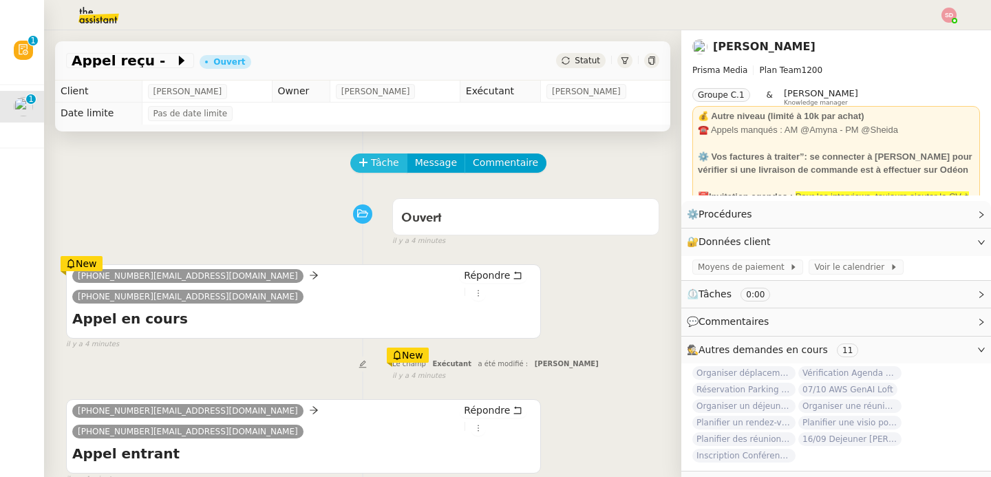
click at [359, 162] on icon at bounding box center [364, 163] width 10 height 10
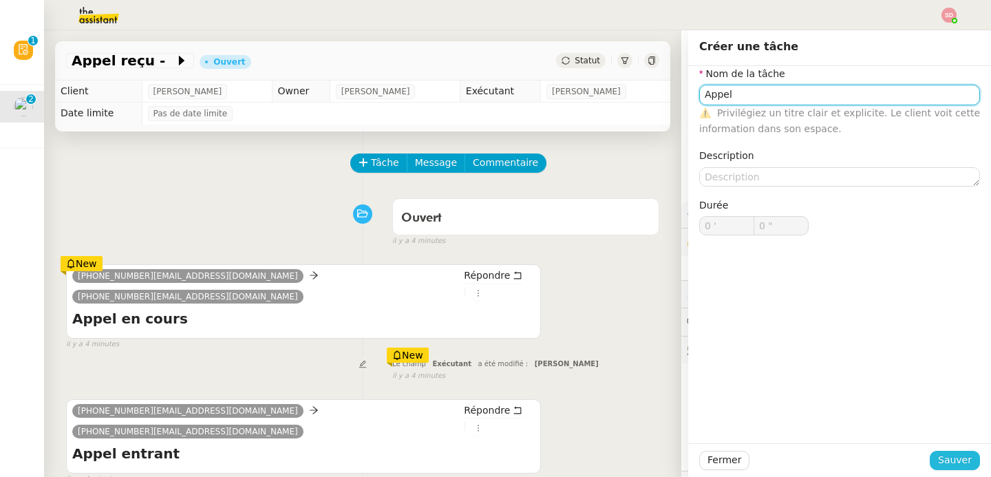
type input "Appel"
click at [957, 458] on span "Sauver" at bounding box center [955, 460] width 34 height 16
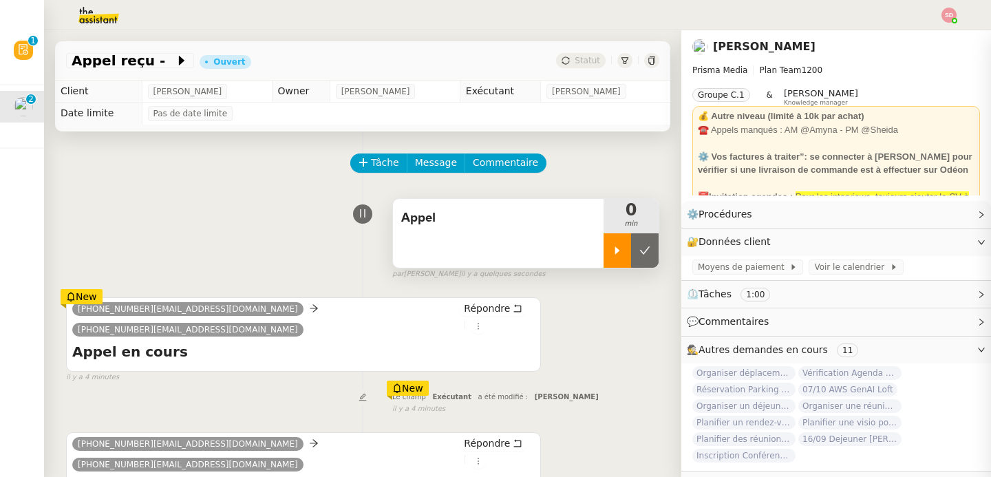
click at [604, 237] on div at bounding box center [618, 250] width 28 height 34
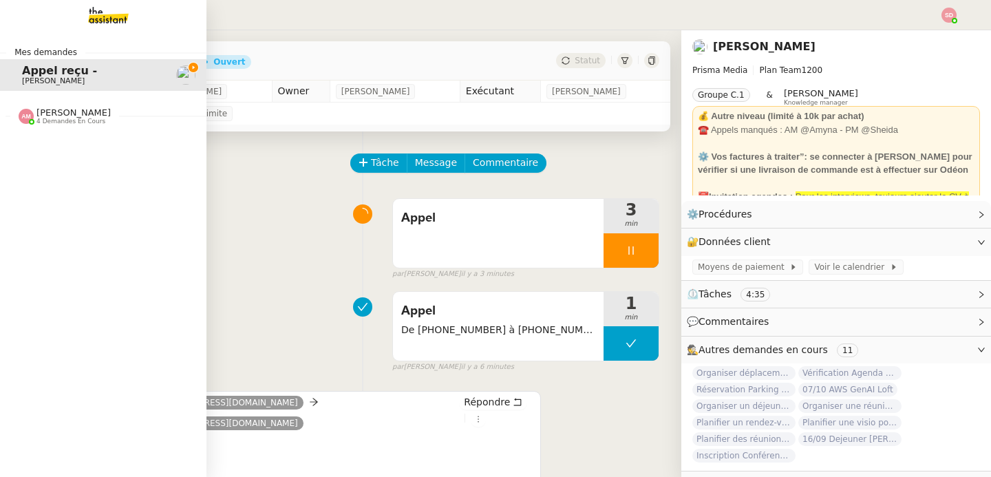
click at [85, 123] on span "4 demandes en cours" at bounding box center [70, 122] width 69 height 8
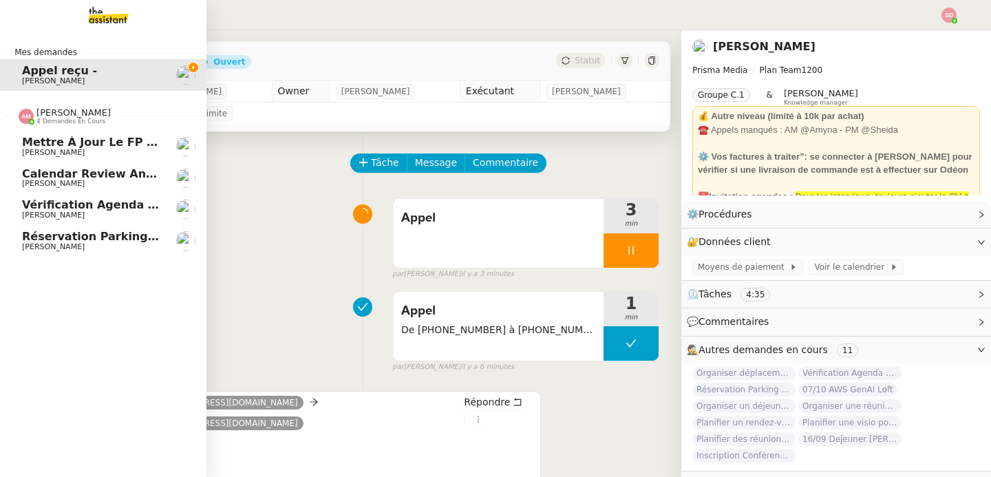
click at [85, 123] on span "4 demandes en cours" at bounding box center [70, 122] width 69 height 8
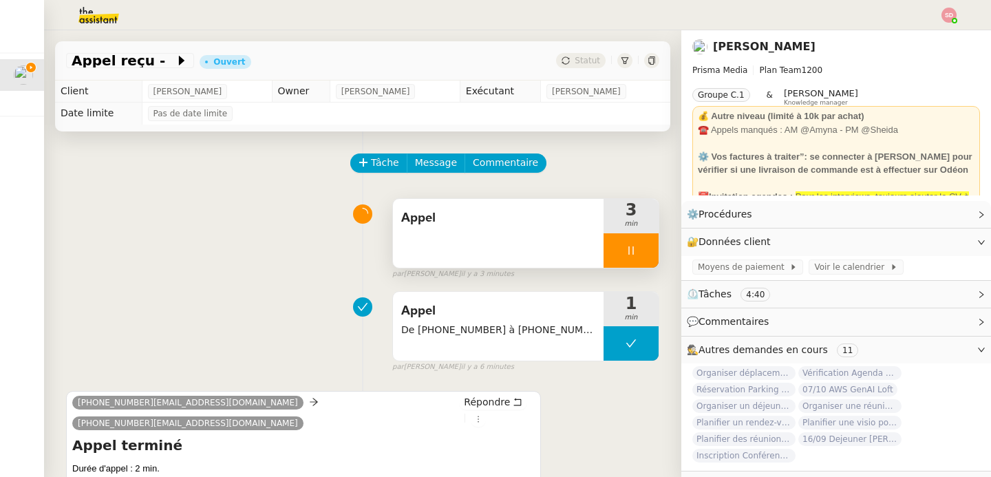
click at [633, 266] on div at bounding box center [631, 250] width 55 height 34
click at [633, 266] on button at bounding box center [645, 250] width 28 height 34
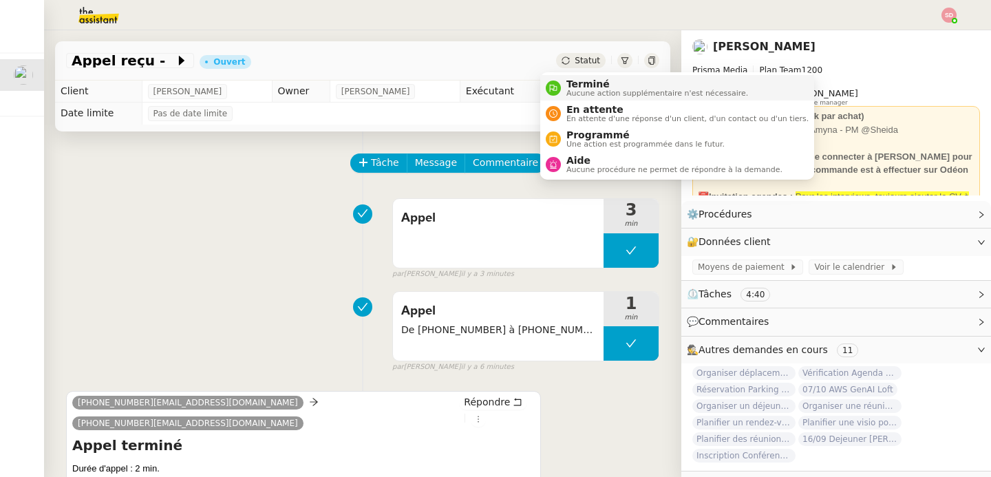
click at [553, 98] on li "Terminé Aucune action supplémentaire n'est nécessaire." at bounding box center [677, 87] width 274 height 25
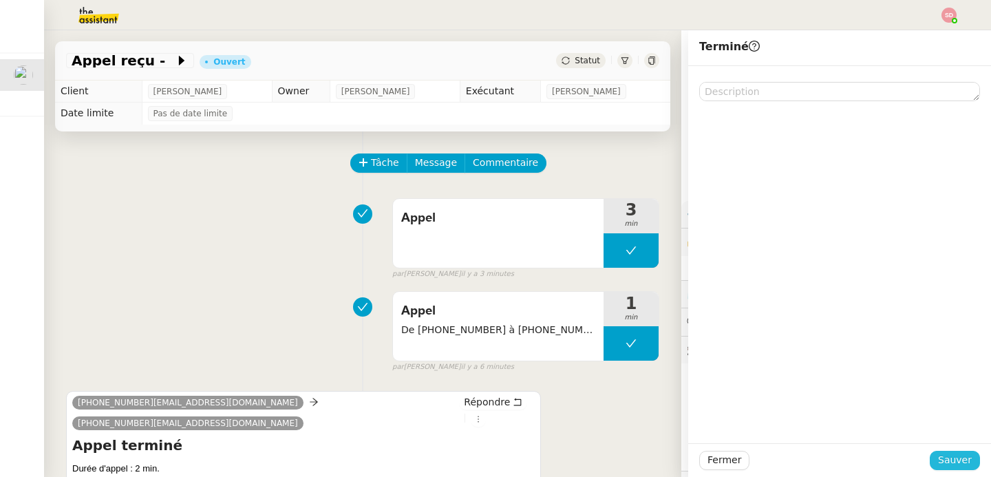
click at [943, 463] on span "Sauver" at bounding box center [955, 460] width 34 height 16
